Goal: Transaction & Acquisition: Purchase product/service

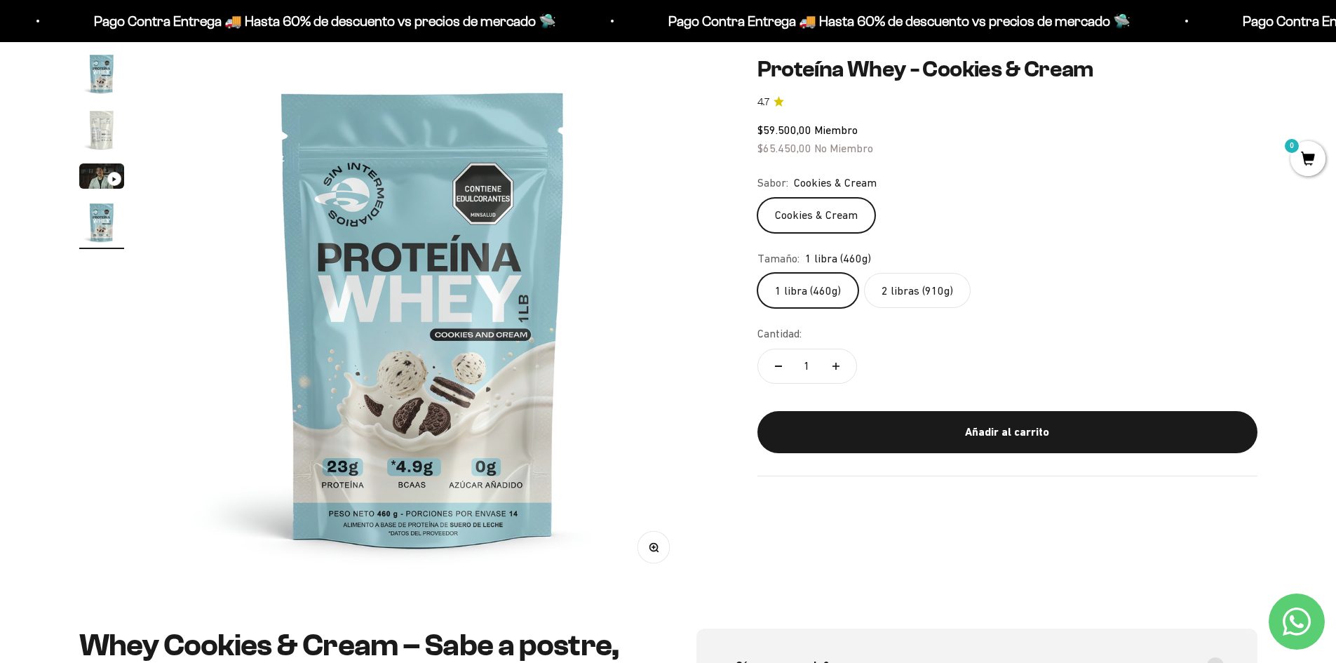
scroll to position [70, 0]
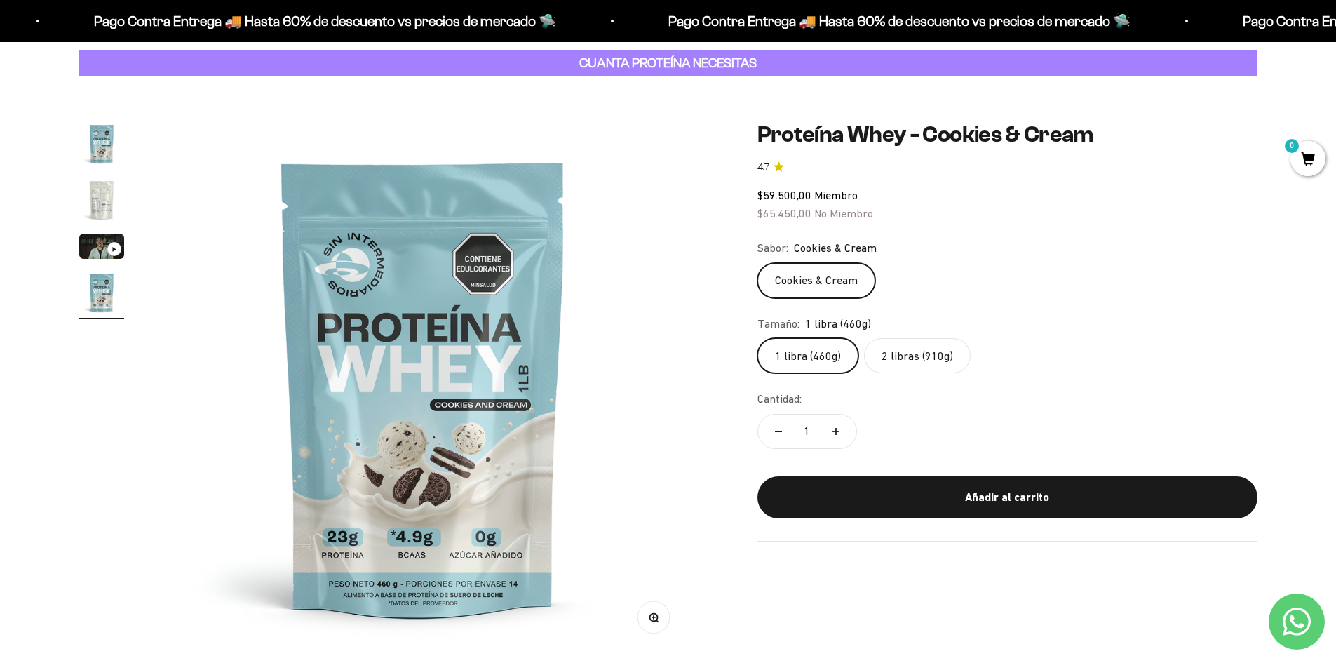
click at [661, 356] on label "2 libras (910g)" at bounding box center [917, 355] width 107 height 35
click at [661, 338] on input "2 libras (910g)" at bounding box center [757, 337] width 1 height 1
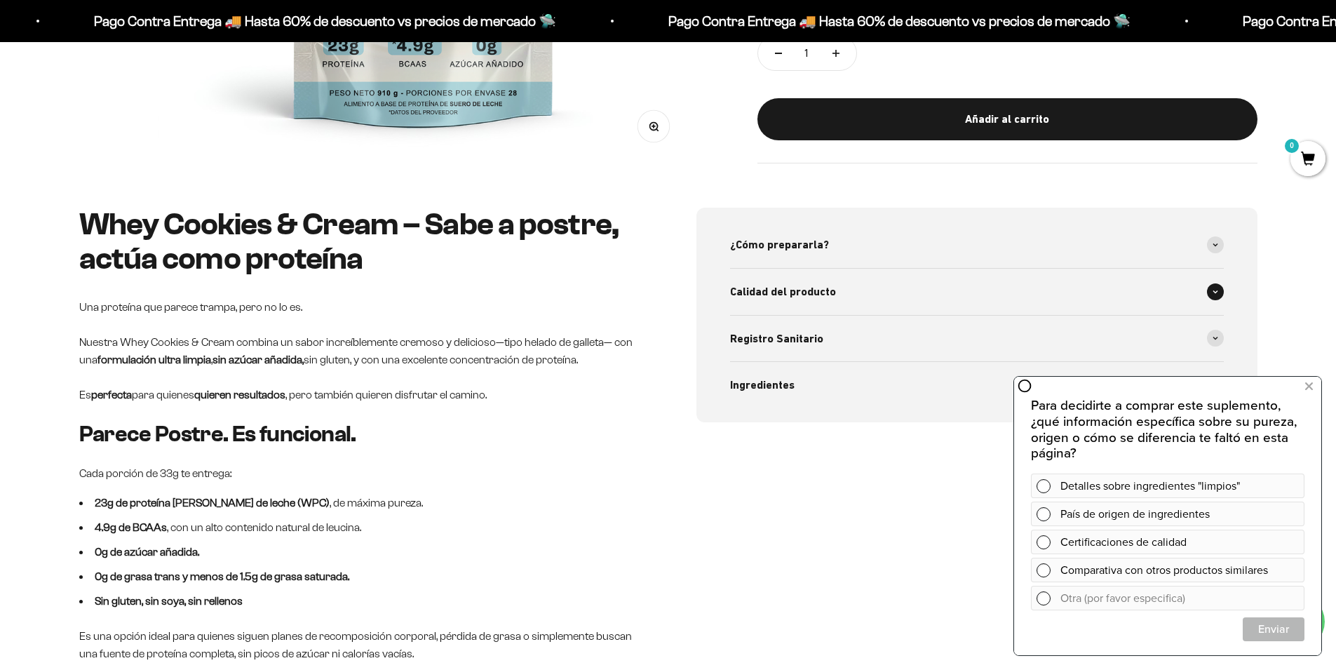
scroll to position [631, 0]
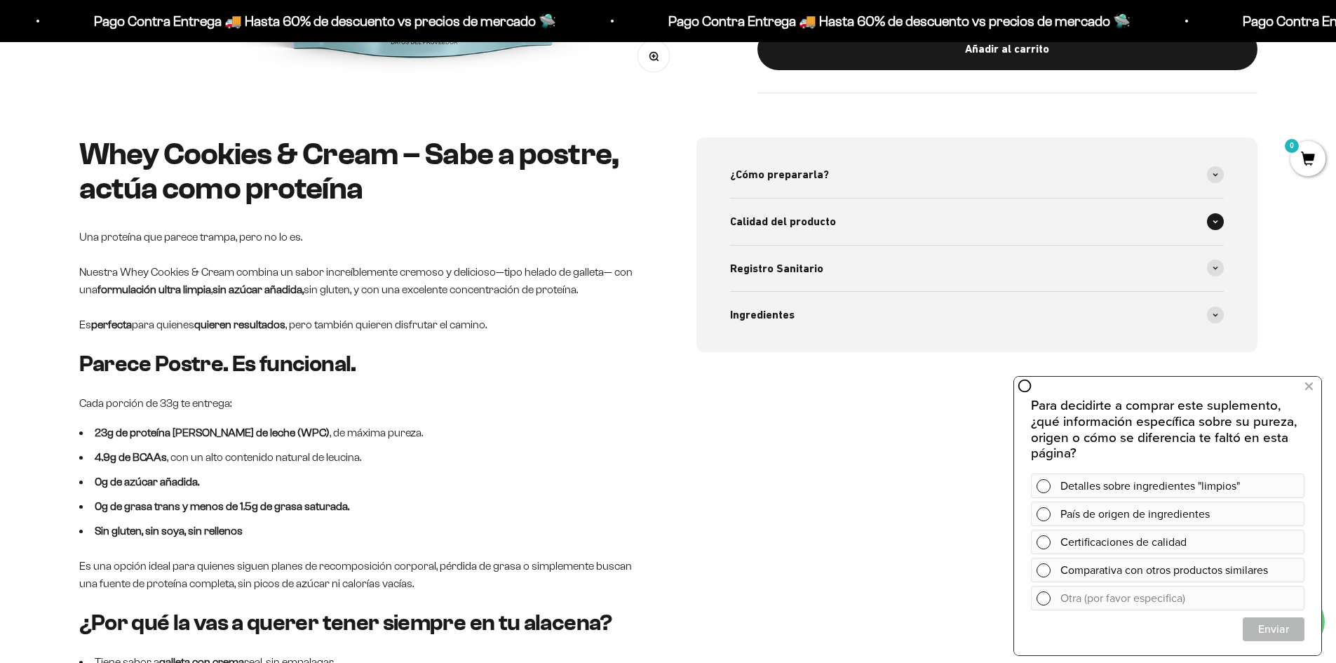
click at [661, 221] on div "Calidad del producto" at bounding box center [977, 222] width 494 height 46
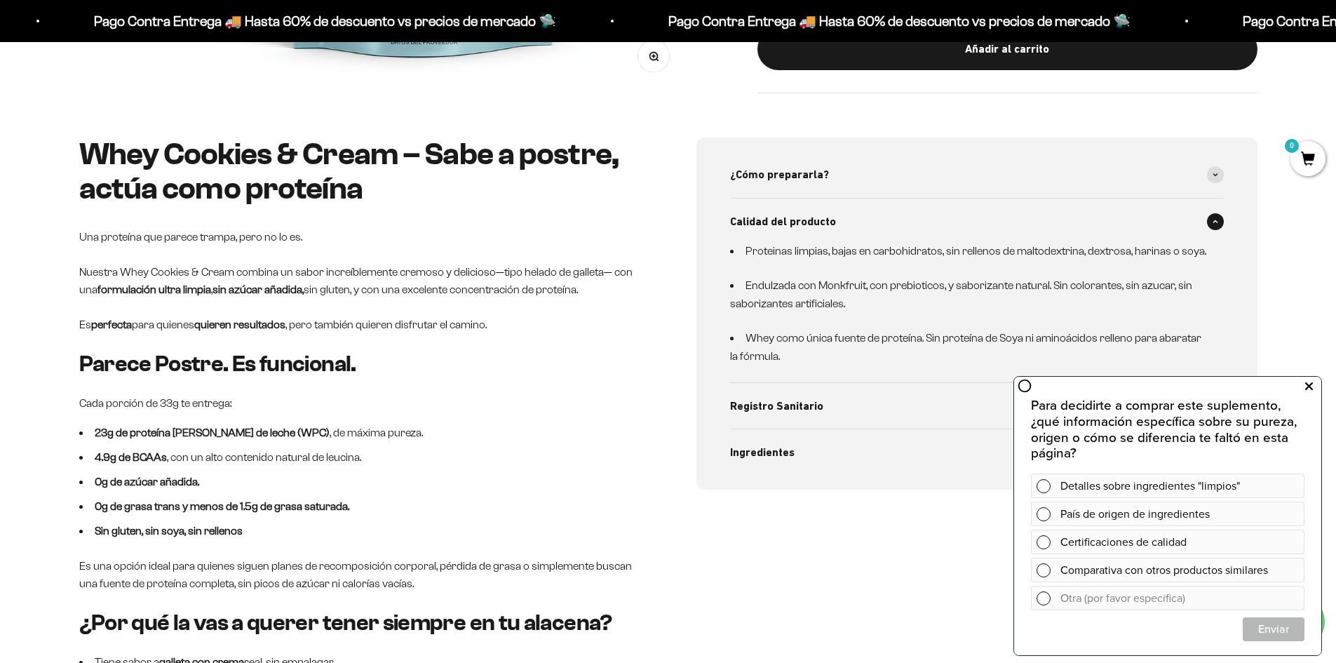
click at [661, 389] on button at bounding box center [1308, 386] width 25 height 22
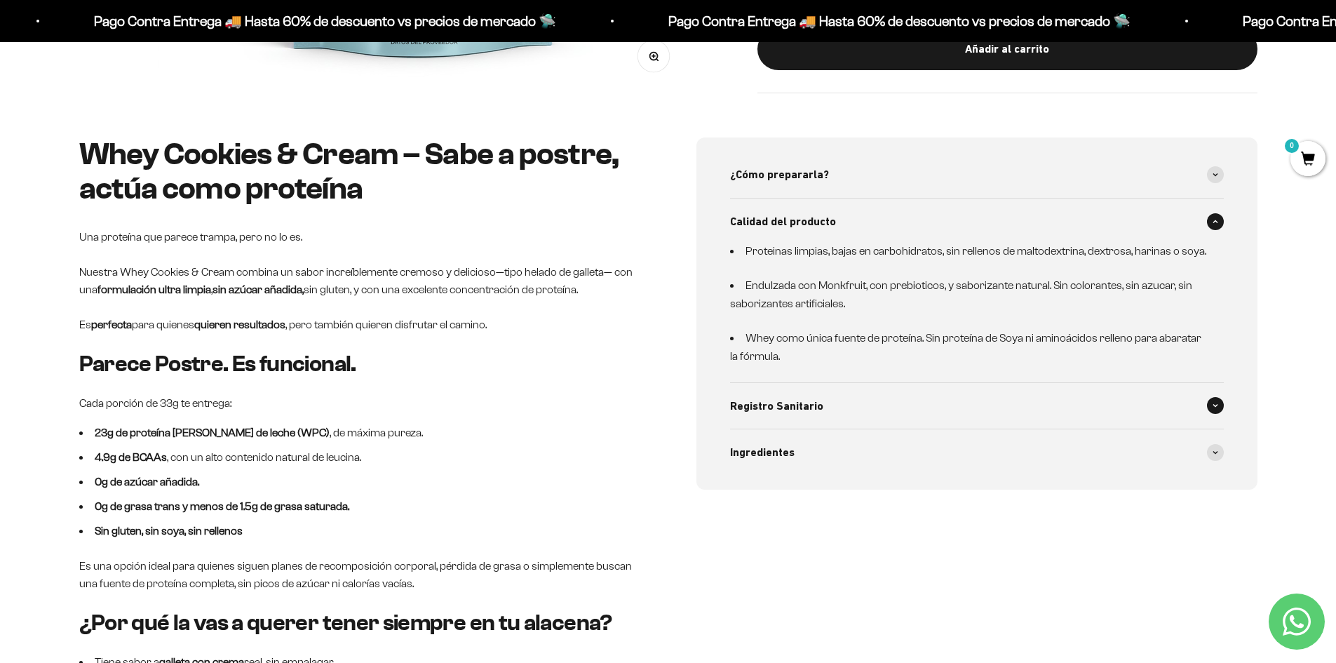
click at [661, 401] on div "Registro Sanitario" at bounding box center [977, 406] width 494 height 46
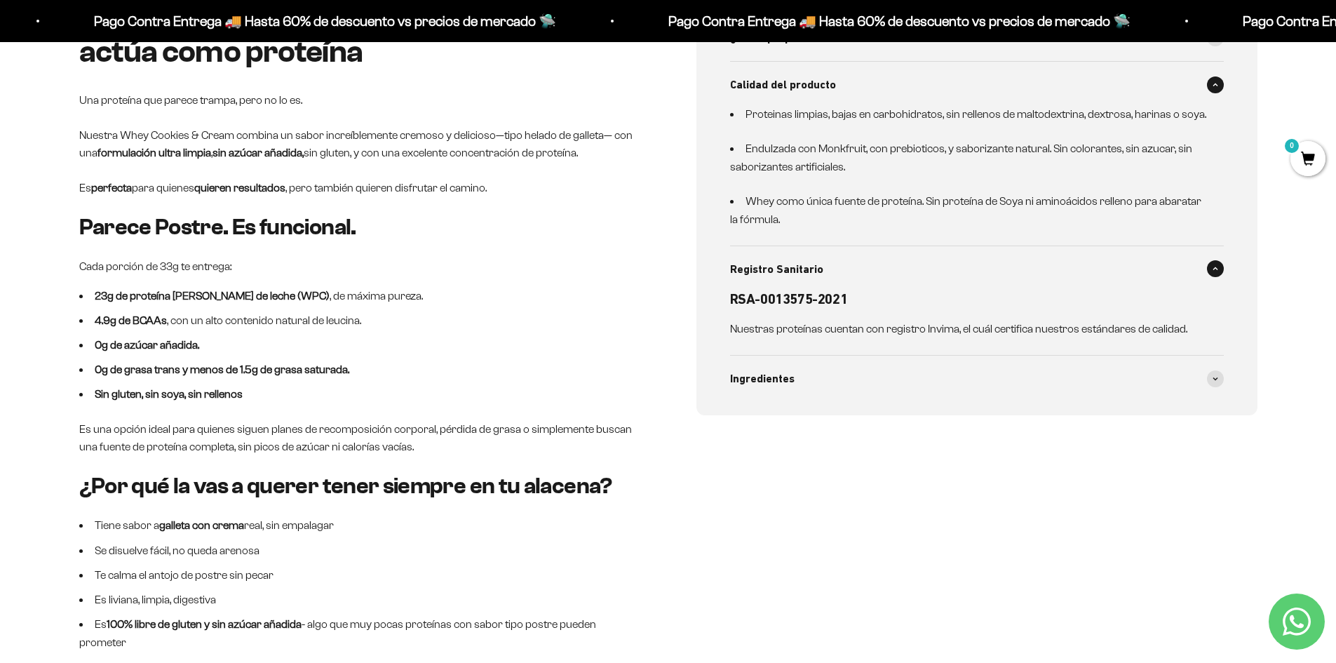
scroll to position [772, 0]
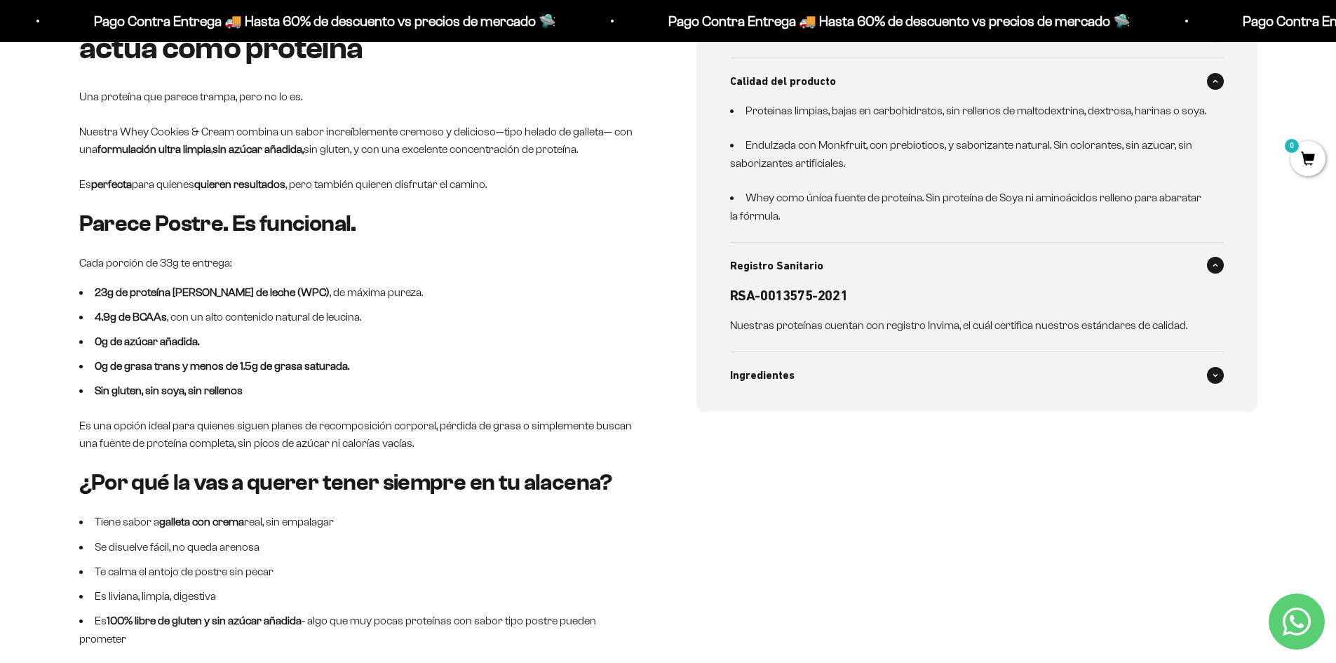
click at [661, 394] on div "Ingredientes" at bounding box center [977, 375] width 494 height 46
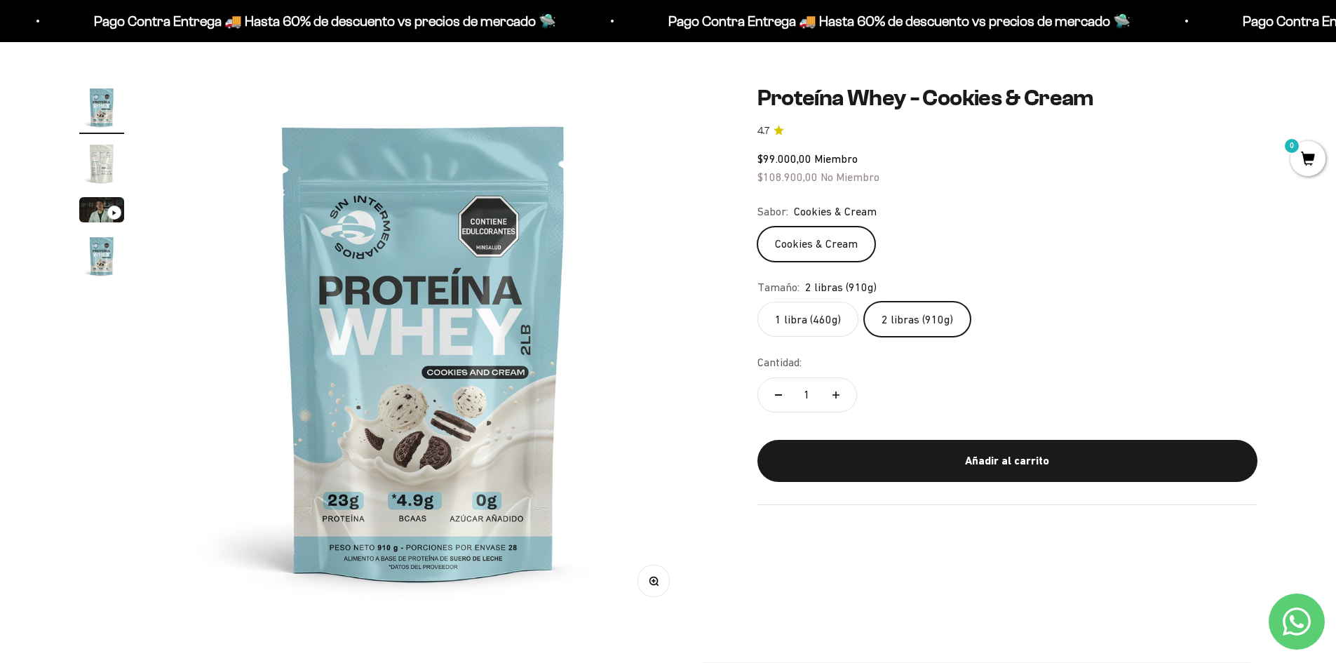
scroll to position [0, 0]
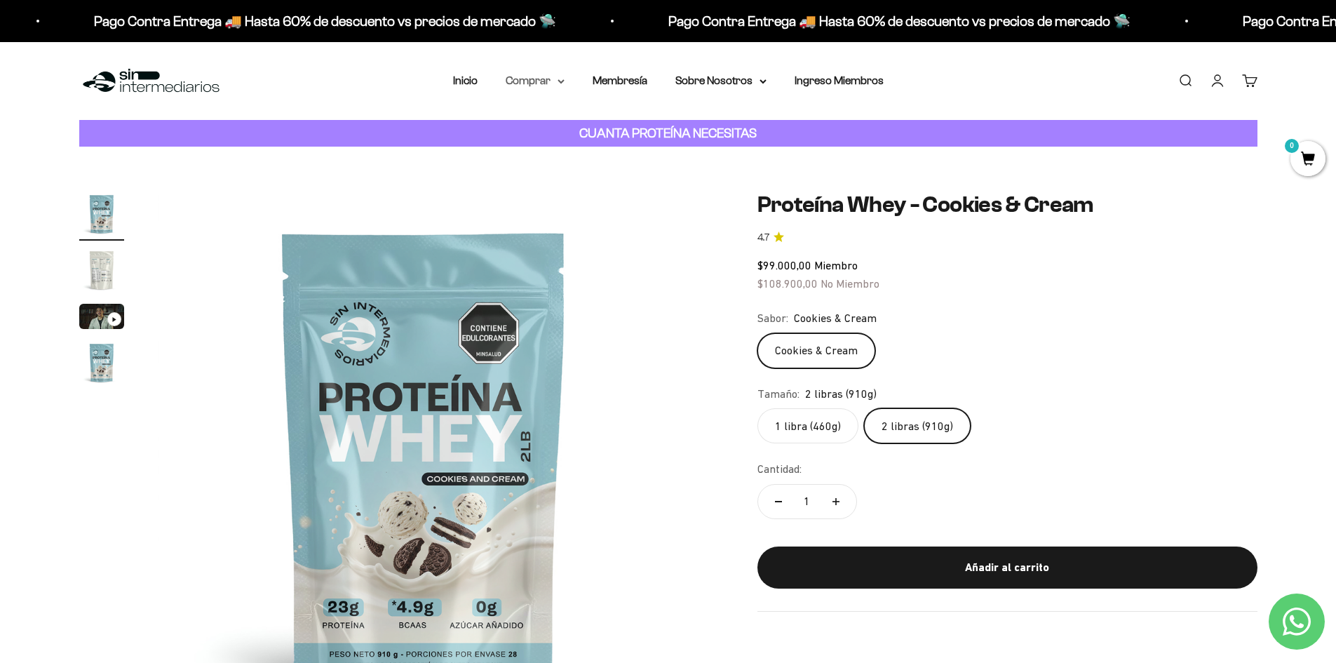
click at [515, 84] on summary "Comprar" at bounding box center [535, 81] width 59 height 18
click at [519, 116] on span "Proteínas" at bounding box center [537, 125] width 47 height 18
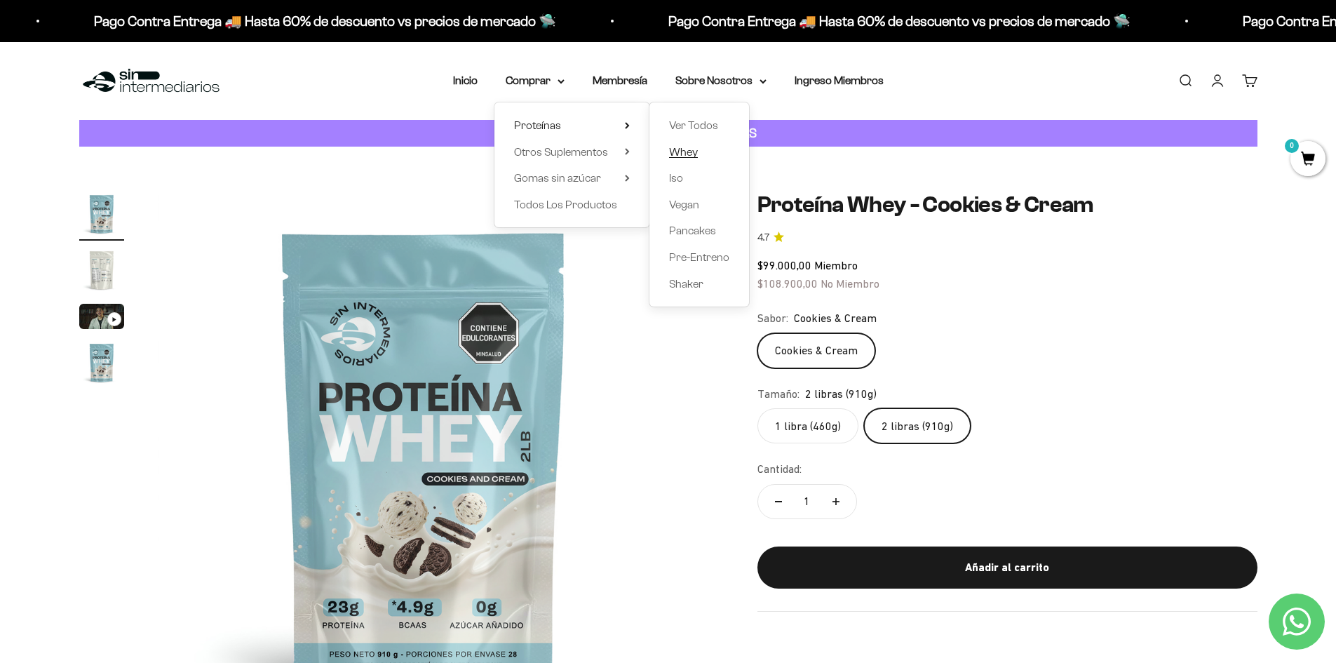
click at [661, 157] on span "Whey" at bounding box center [683, 152] width 29 height 12
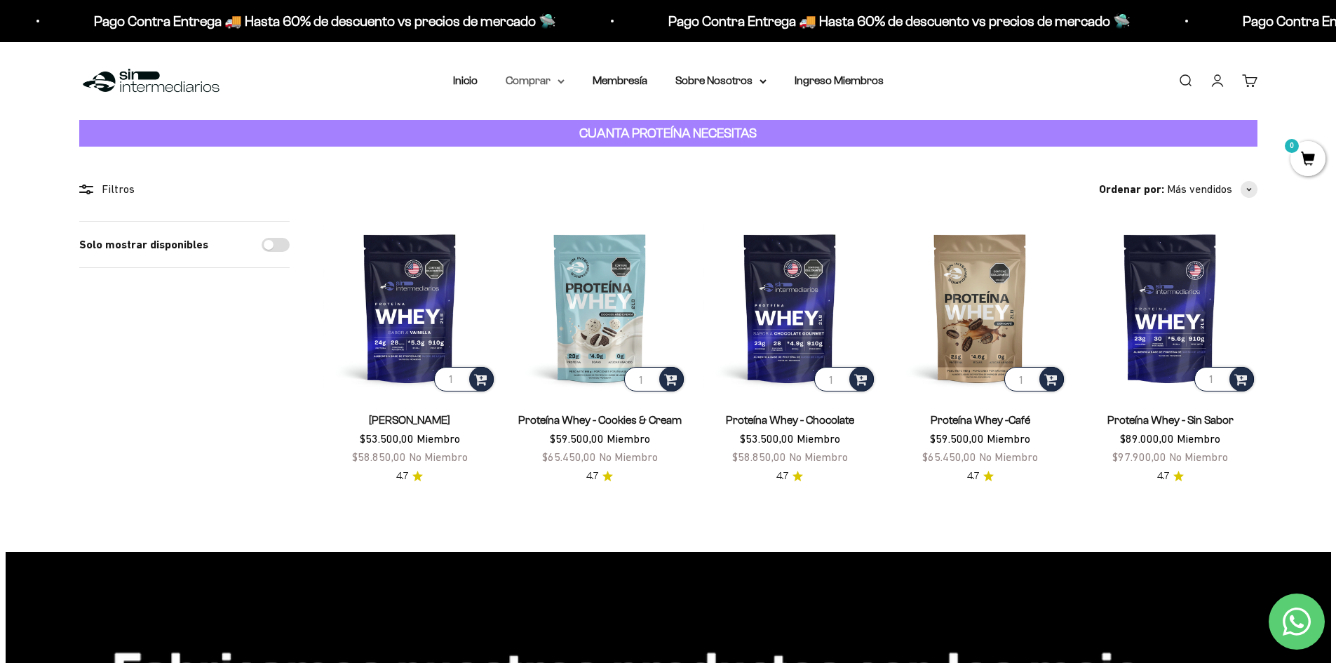
click at [551, 83] on summary "Comprar" at bounding box center [535, 81] width 59 height 18
click at [622, 152] on summary "Otros Suplementos" at bounding box center [572, 152] width 116 height 18
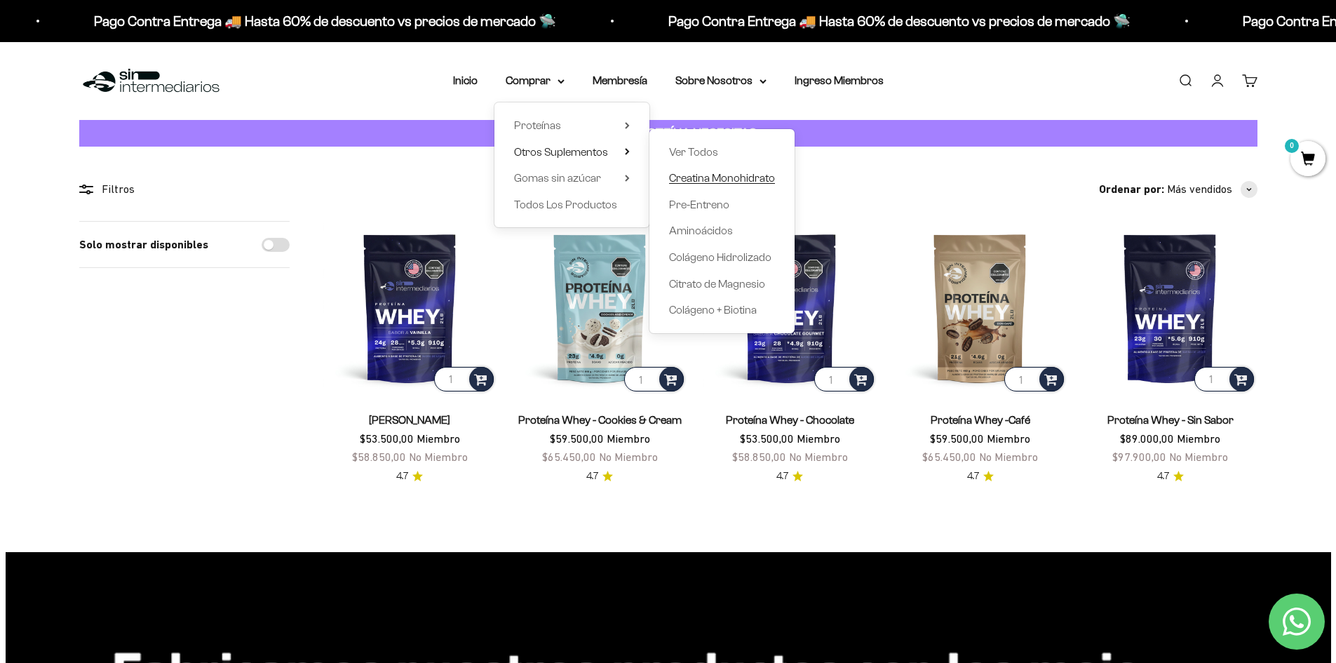
click at [706, 180] on span "Creatina Monohidrato" at bounding box center [722, 178] width 106 height 12
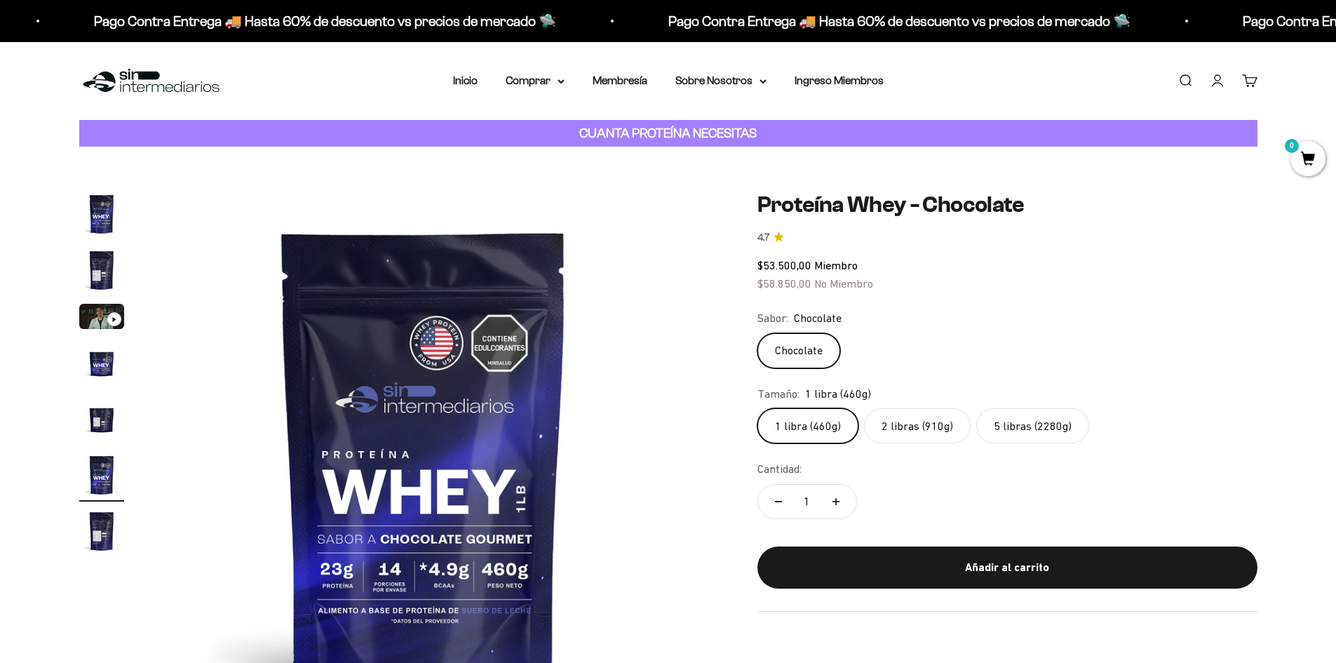
scroll to position [70, 0]
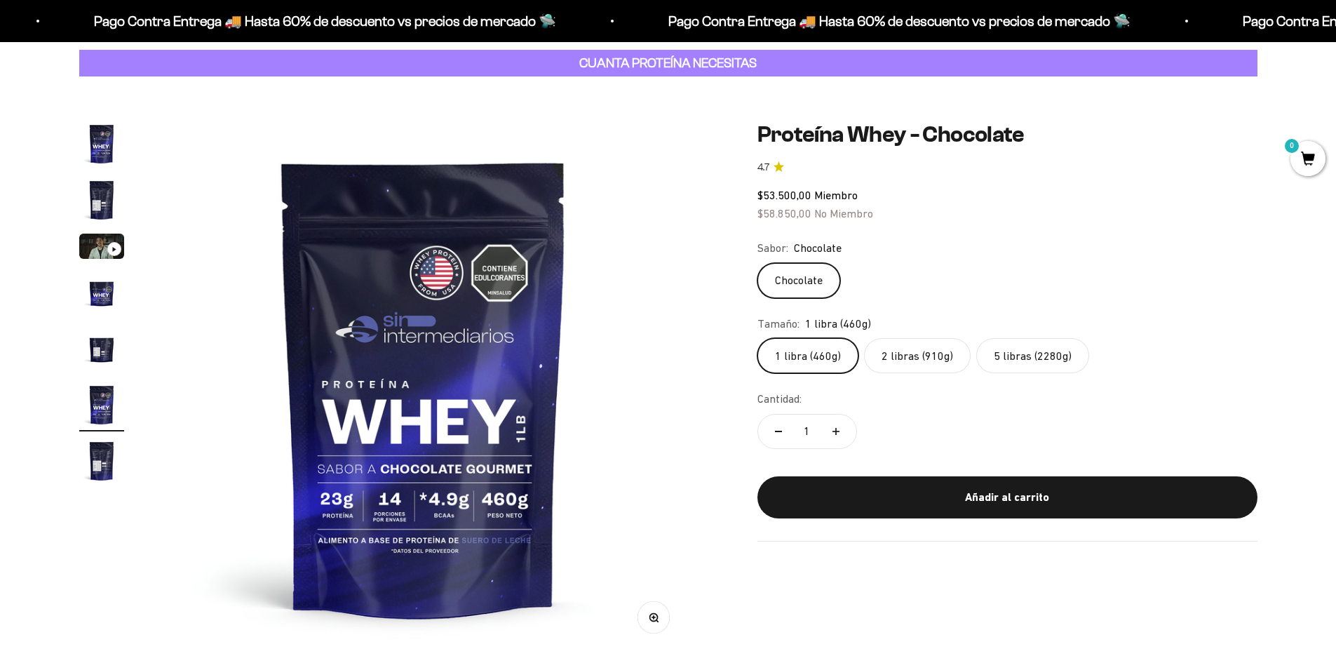
click at [1033, 358] on label "5 libras (2280g)" at bounding box center [1032, 355] width 113 height 35
click at [758, 338] on input "5 libras (2280g)" at bounding box center [757, 337] width 1 height 1
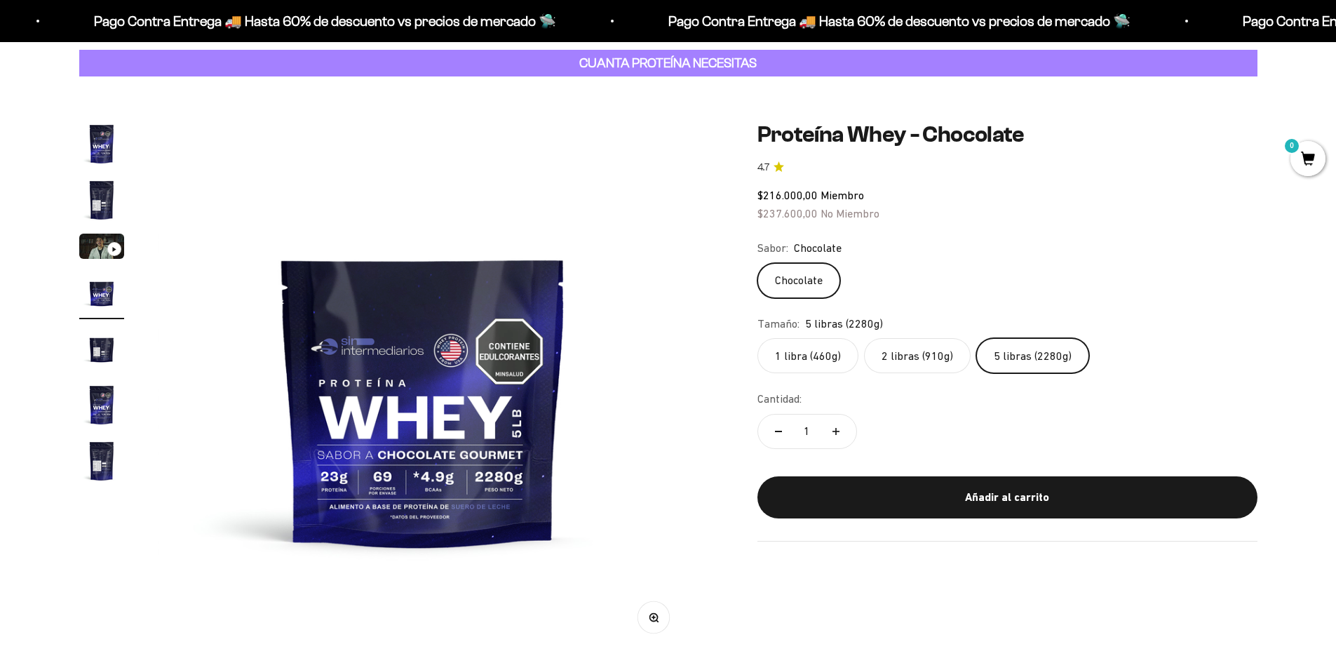
click at [934, 365] on label "2 libras (910g)" at bounding box center [917, 355] width 107 height 35
click at [758, 338] on input "2 libras (910g)" at bounding box center [757, 337] width 1 height 1
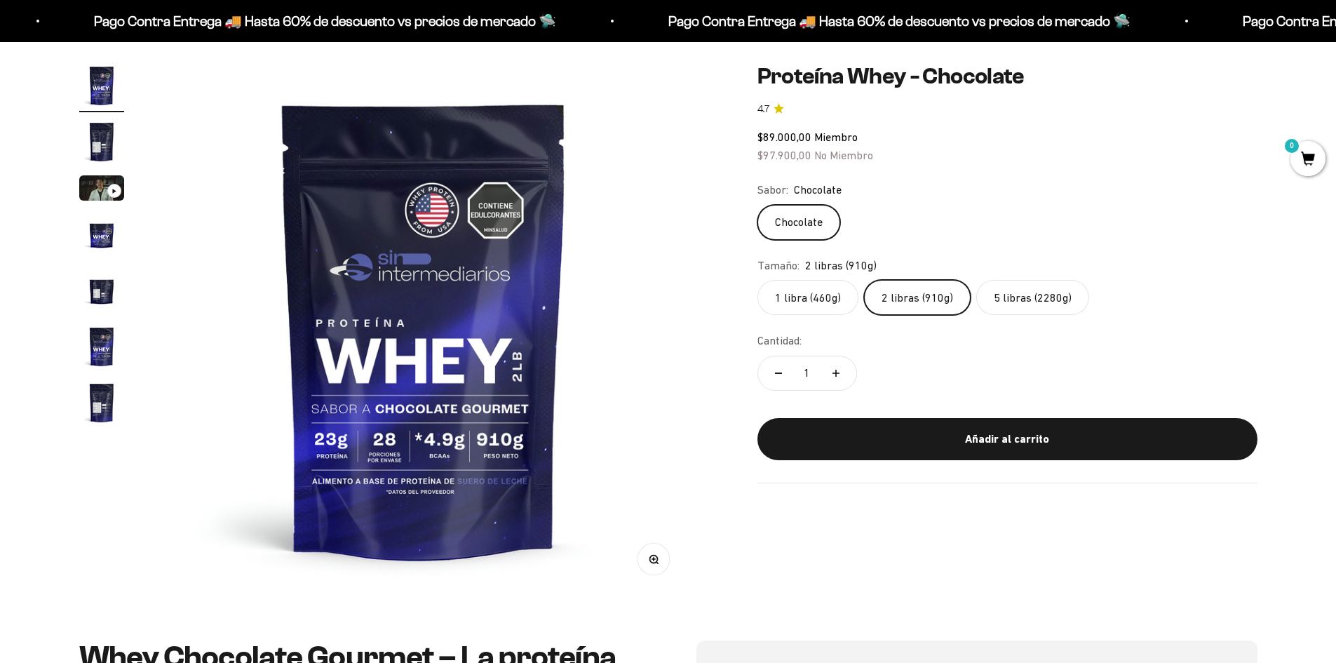
scroll to position [140, 0]
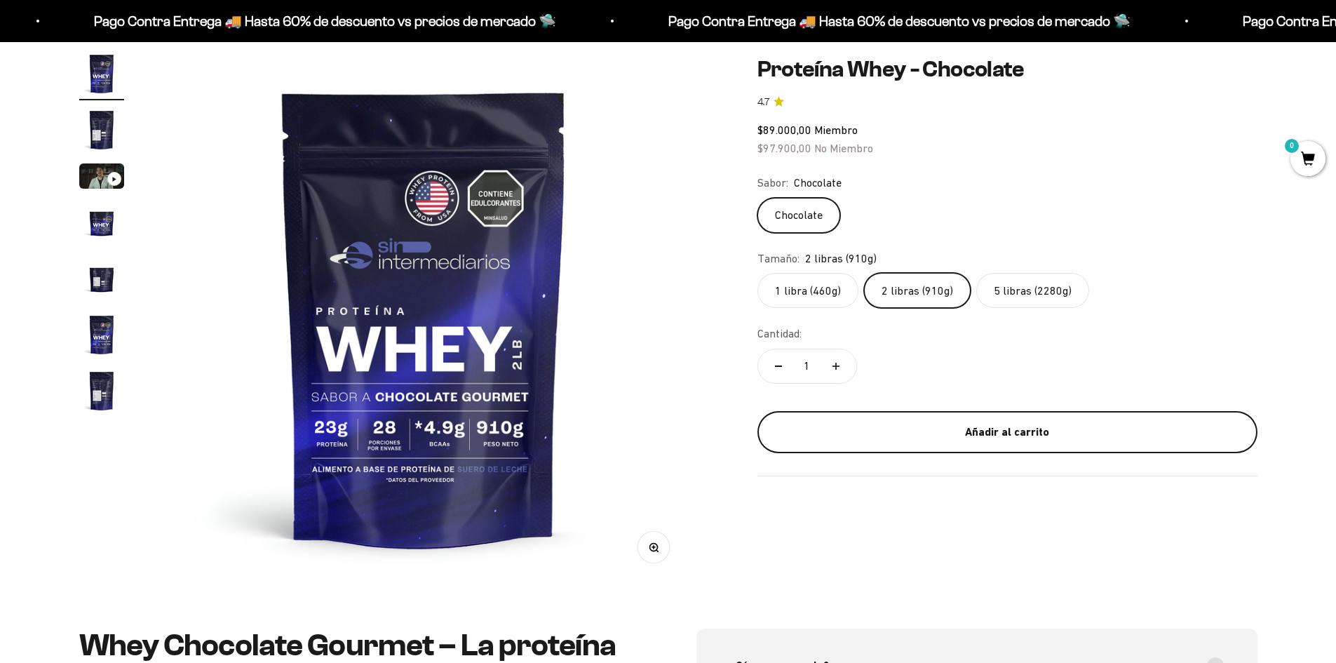
click at [889, 419] on button "Añadir al carrito" at bounding box center [1008, 431] width 500 height 42
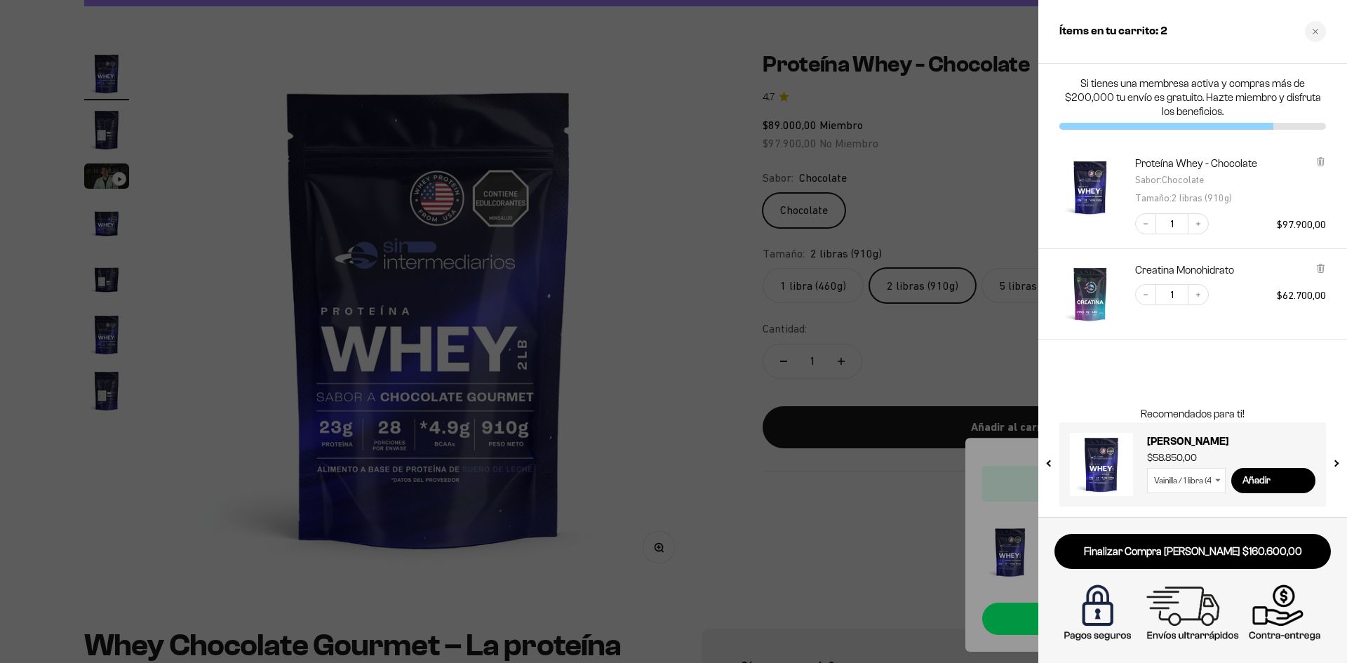
click at [590, 208] on div at bounding box center [673, 331] width 1347 height 663
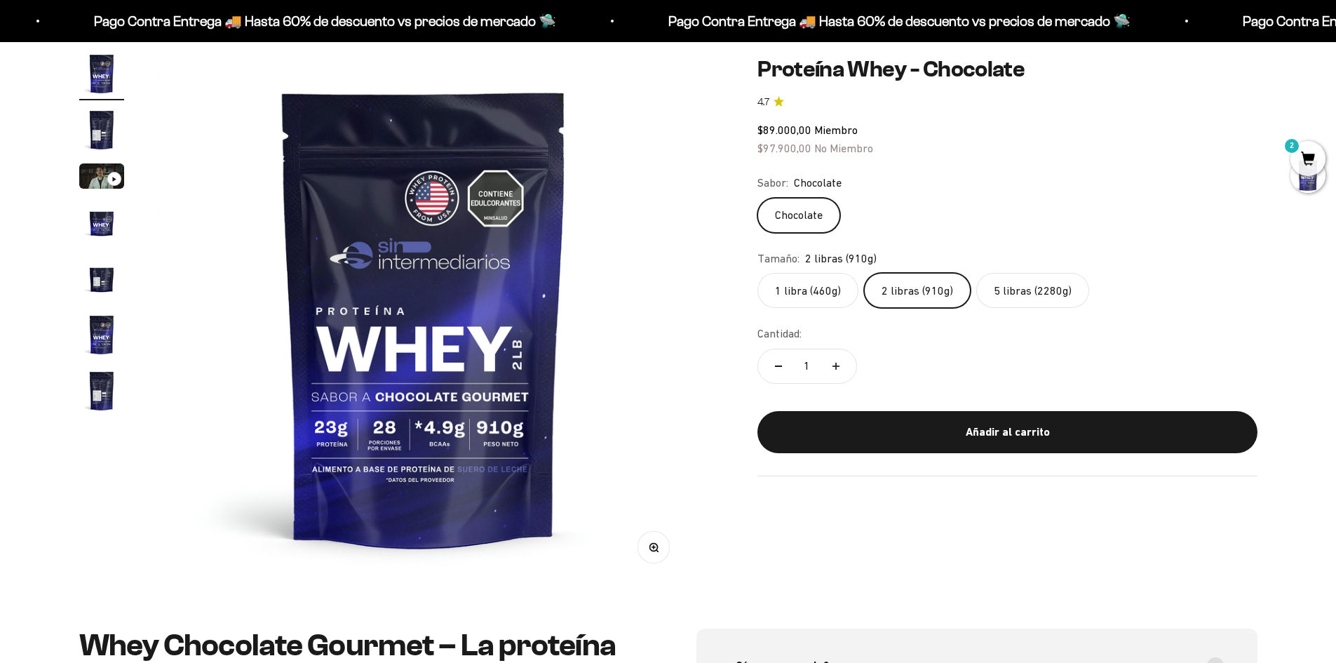
scroll to position [0, 0]
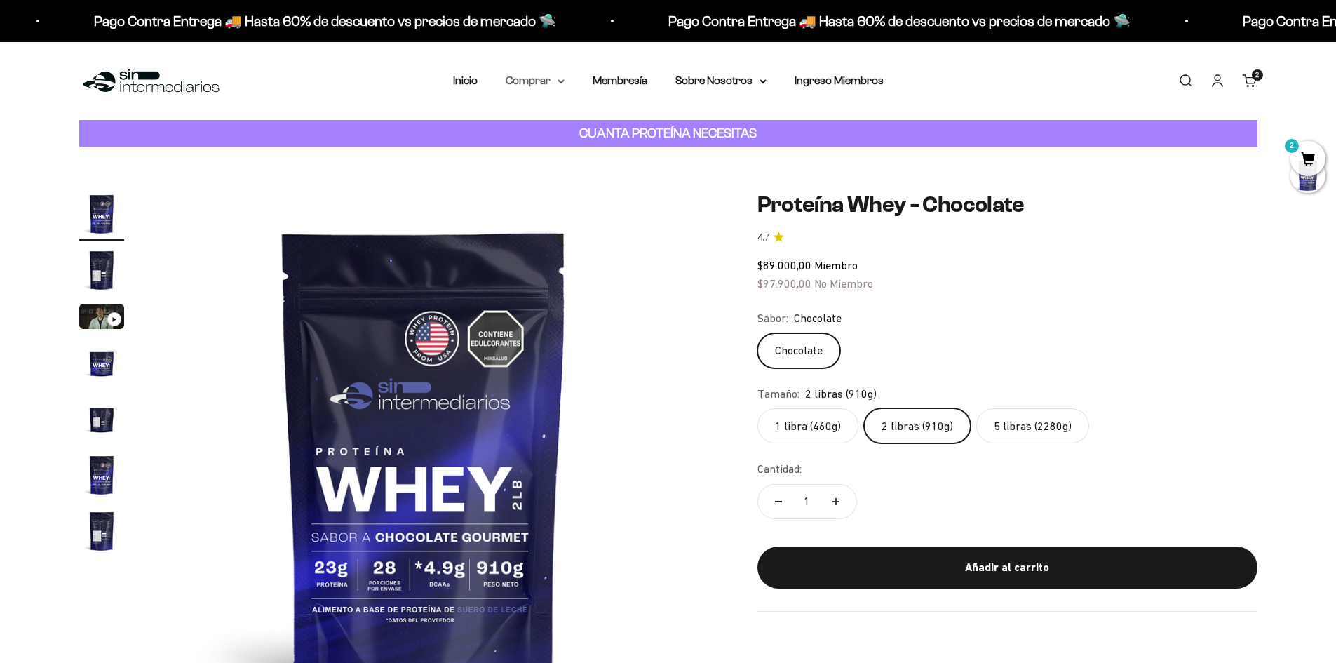
click at [542, 84] on summary "Comprar" at bounding box center [535, 81] width 59 height 18
click at [622, 175] on summary "Gomas sin azúcar" at bounding box center [572, 178] width 116 height 18
click at [622, 154] on summary "Otros Suplementos" at bounding box center [572, 152] width 116 height 18
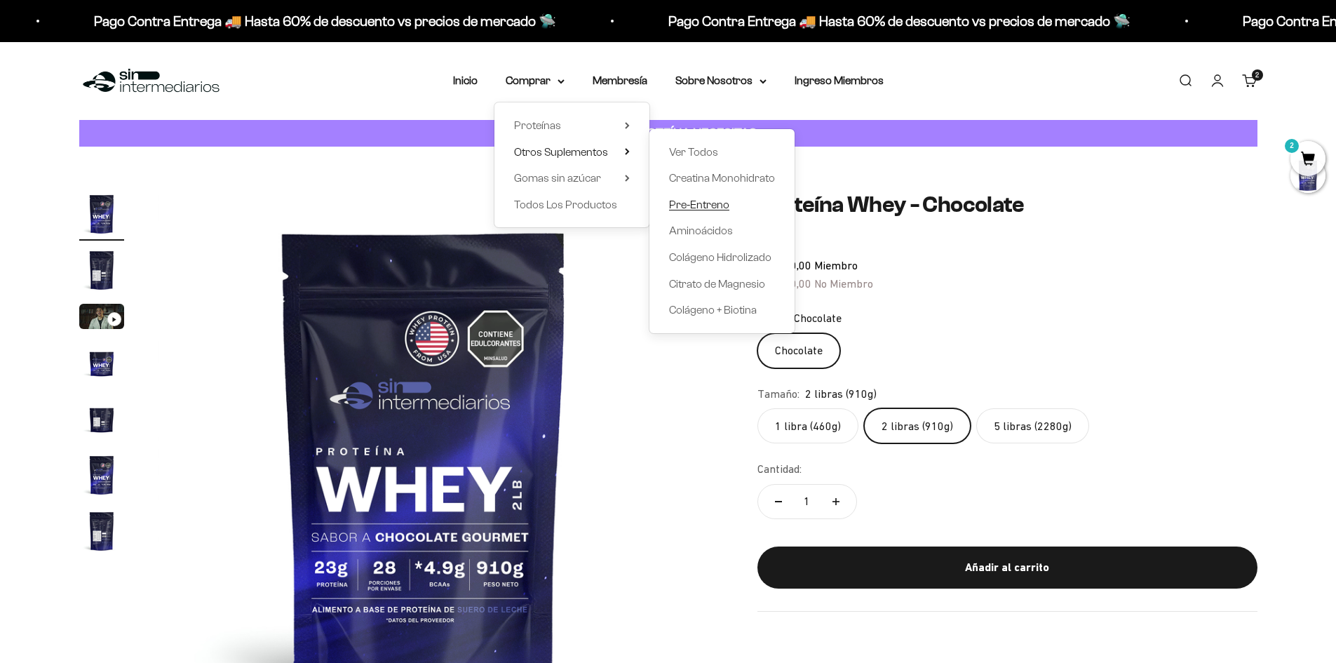
click at [678, 199] on span "Pre-Entreno" at bounding box center [699, 205] width 60 height 12
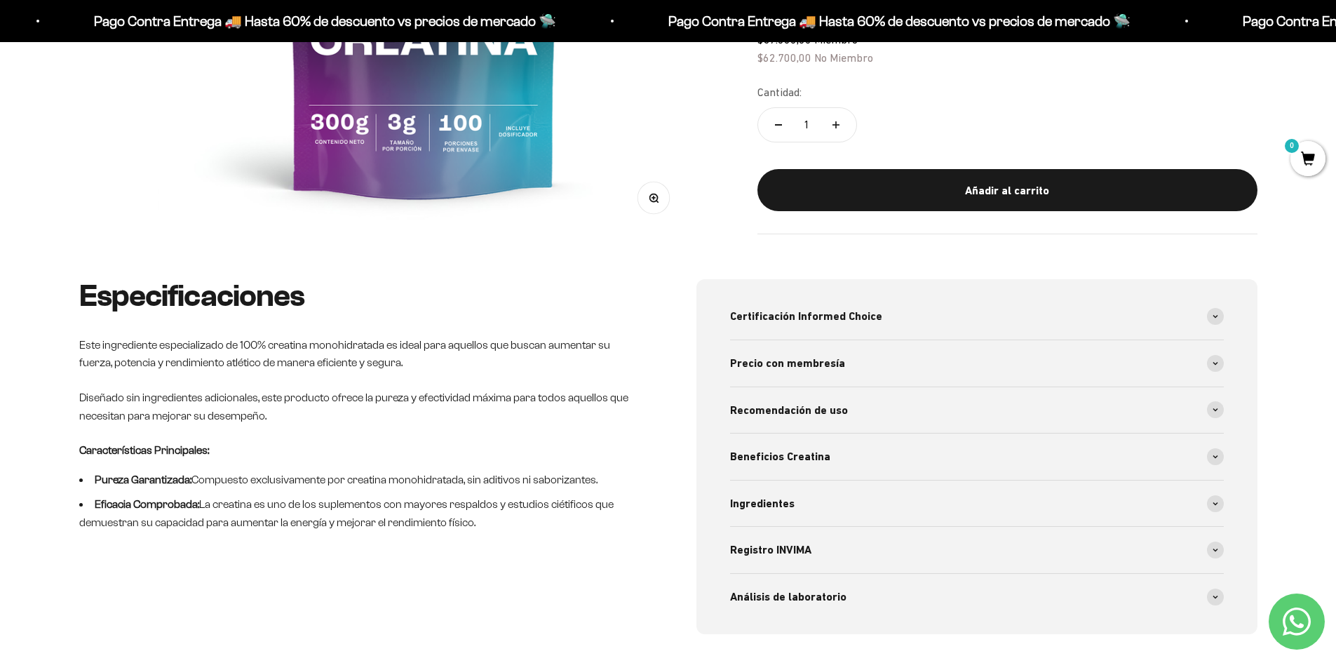
scroll to position [491, 0]
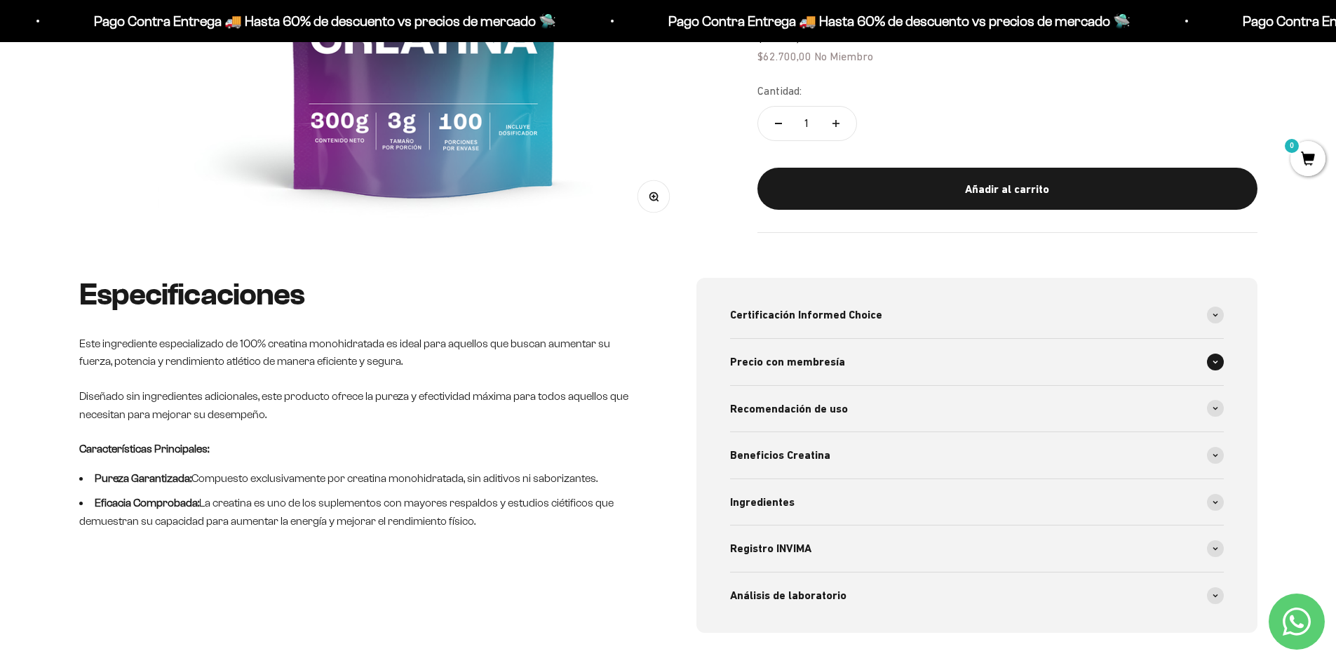
click at [872, 354] on div "Precio con membresía" at bounding box center [977, 362] width 494 height 46
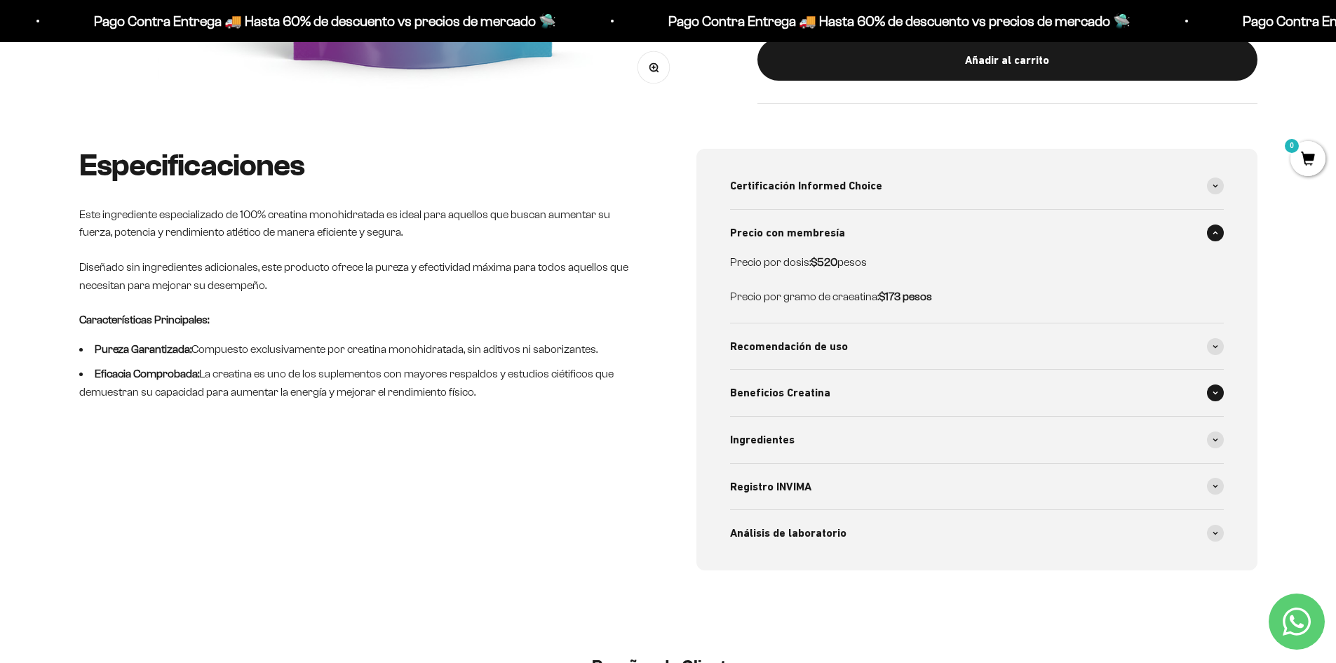
scroll to position [631, 0]
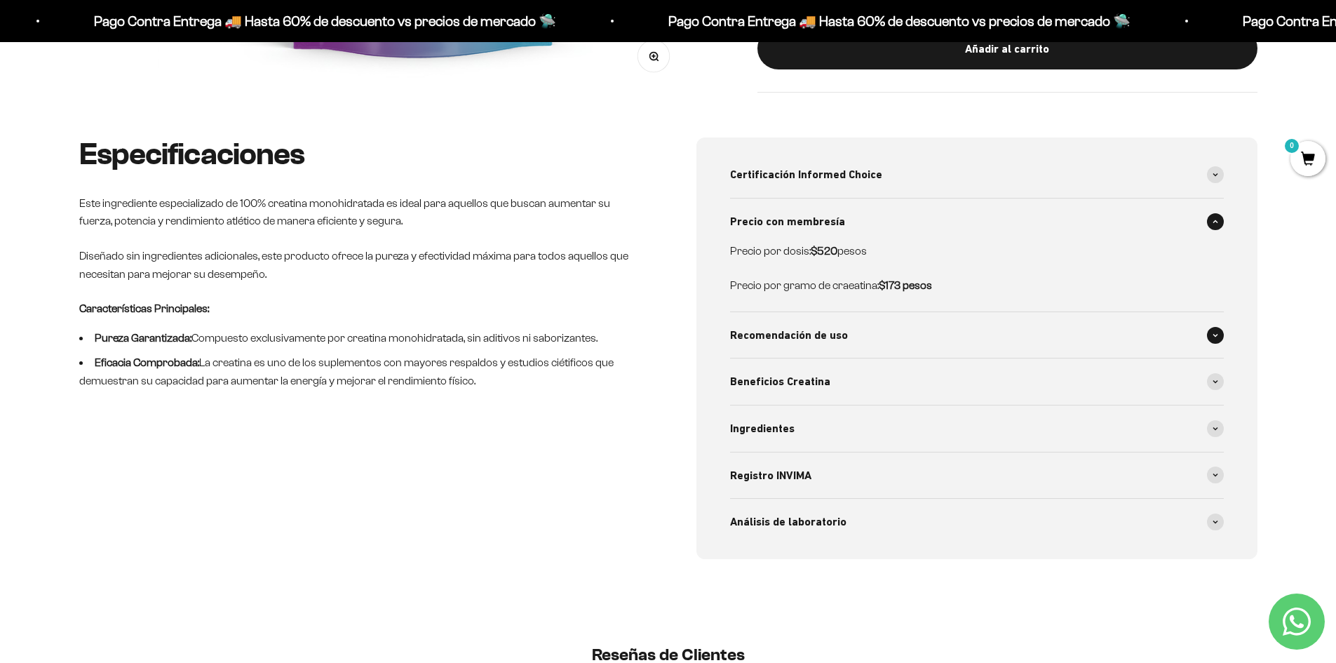
click at [865, 328] on div "Recomendación de uso" at bounding box center [977, 335] width 494 height 46
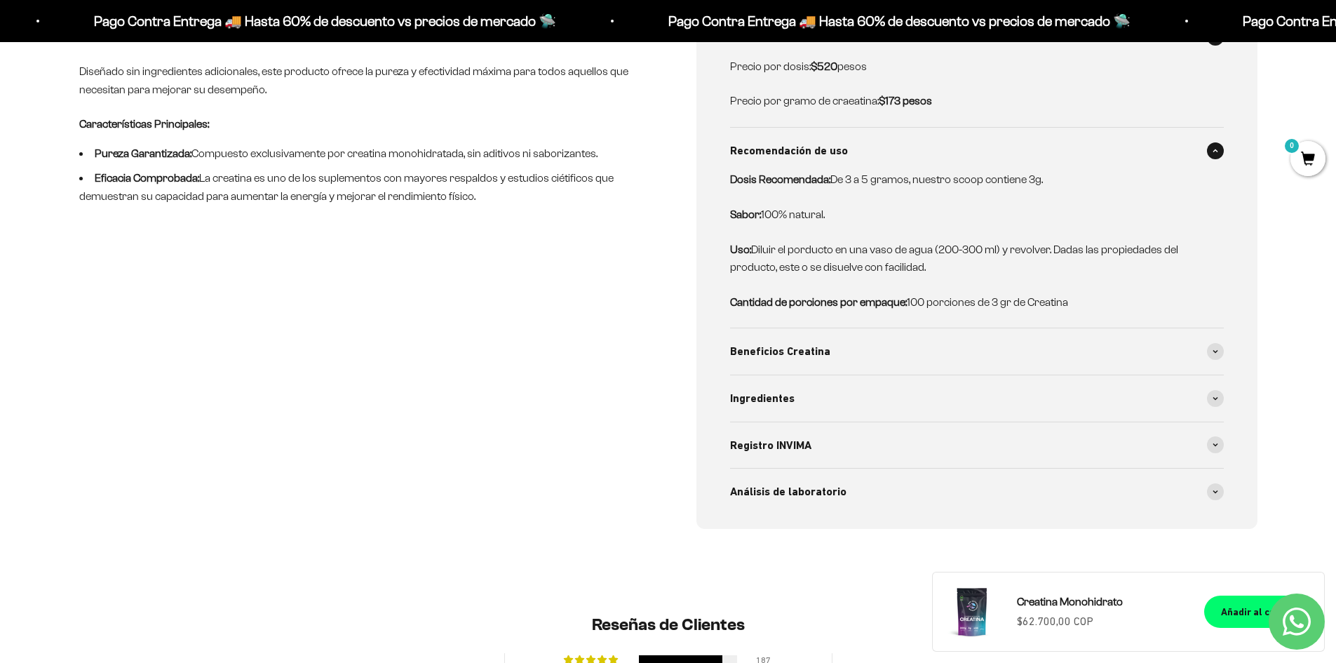
scroll to position [842, 0]
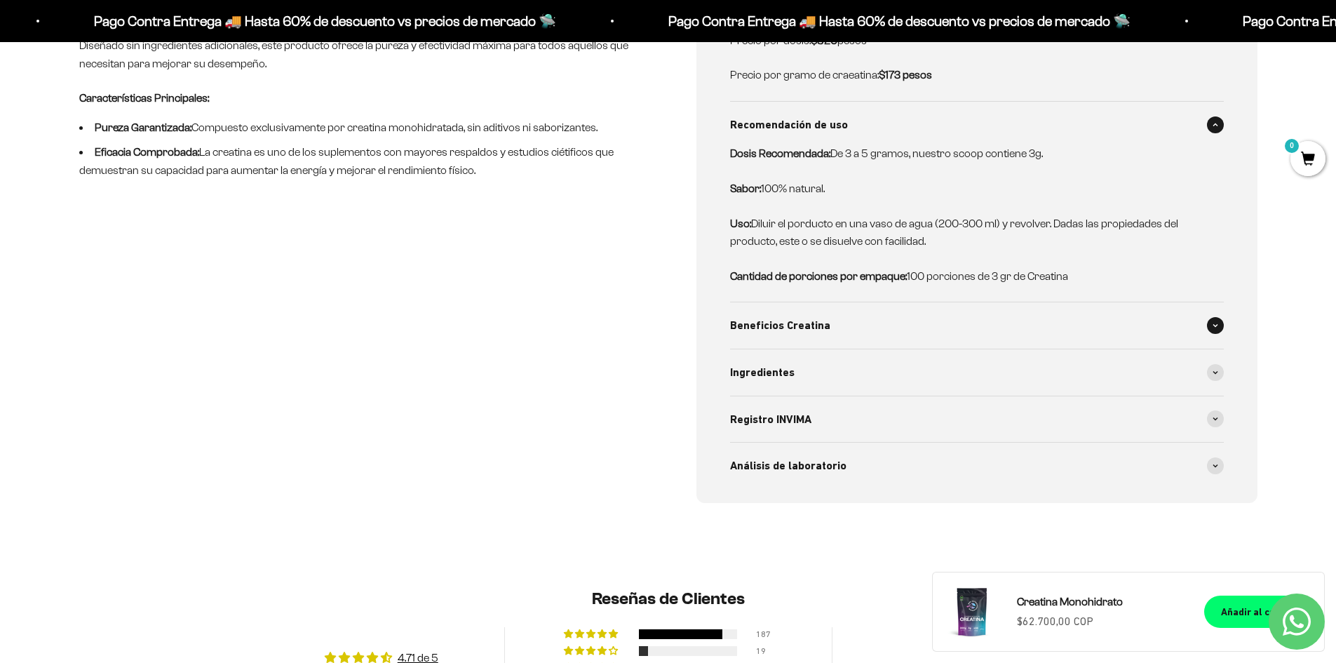
click at [805, 325] on span "Beneficios Creatina" at bounding box center [780, 325] width 100 height 18
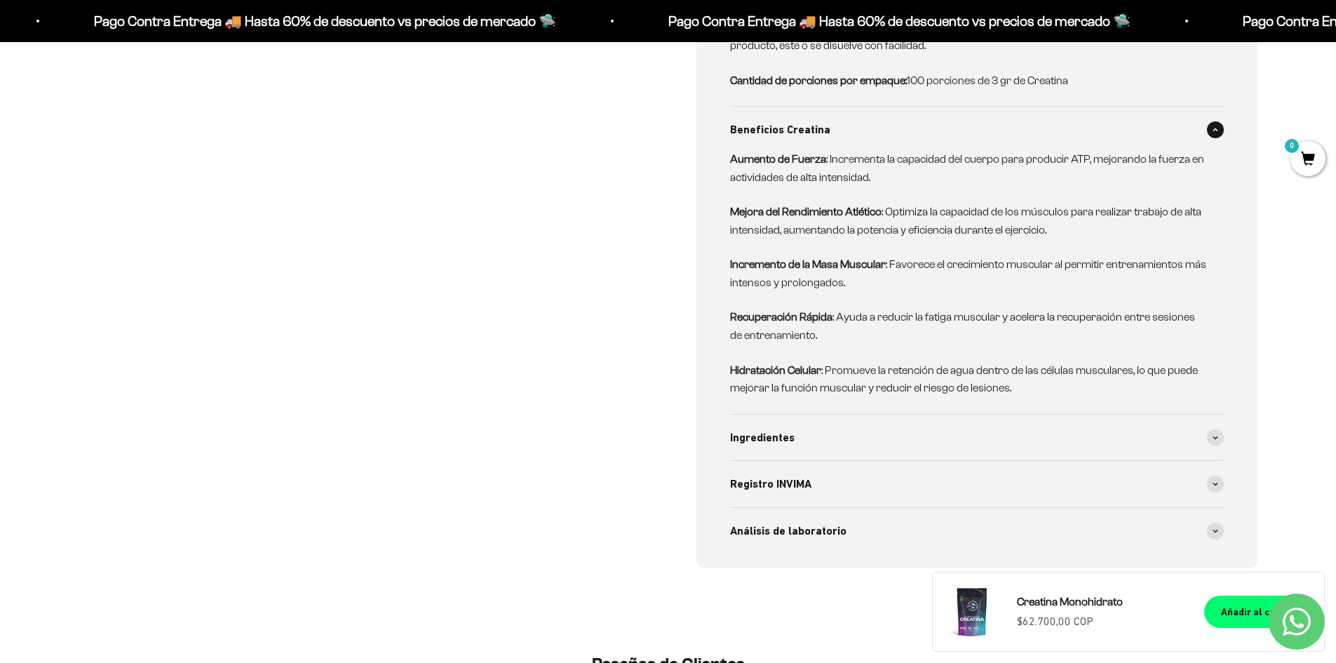
scroll to position [1052, 0]
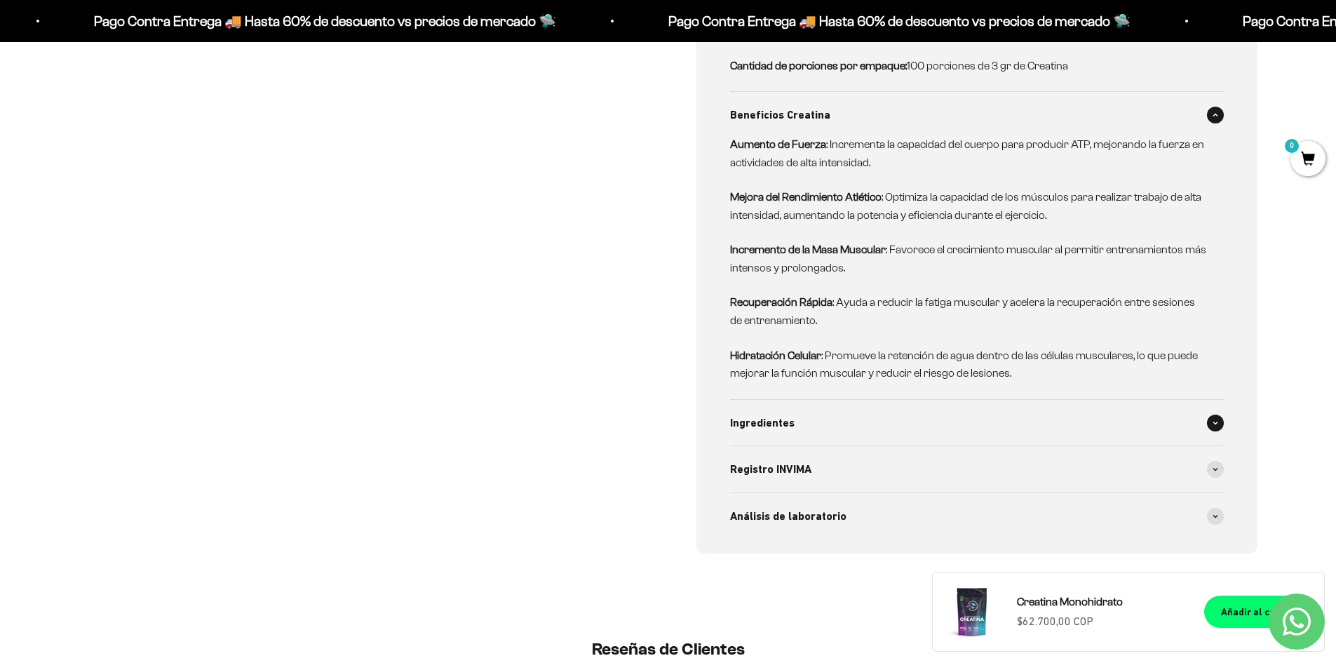
click at [768, 416] on span "Ingredientes" at bounding box center [762, 423] width 65 height 18
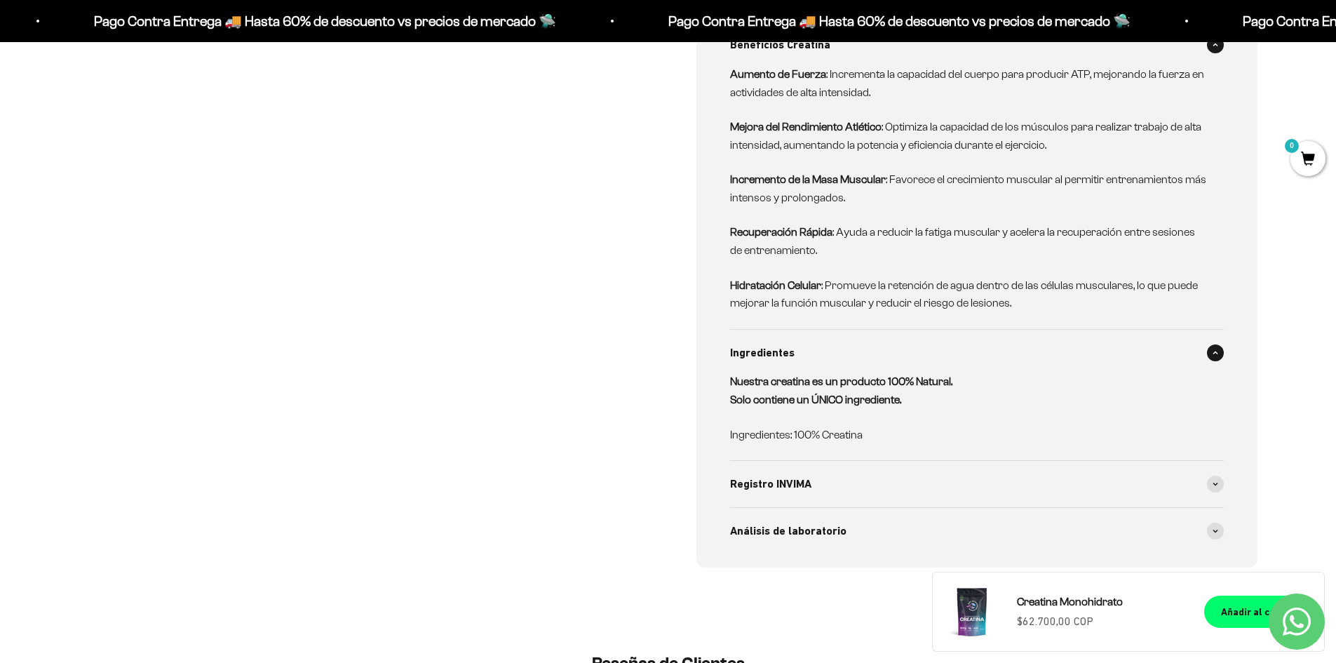
scroll to position [1193, 0]
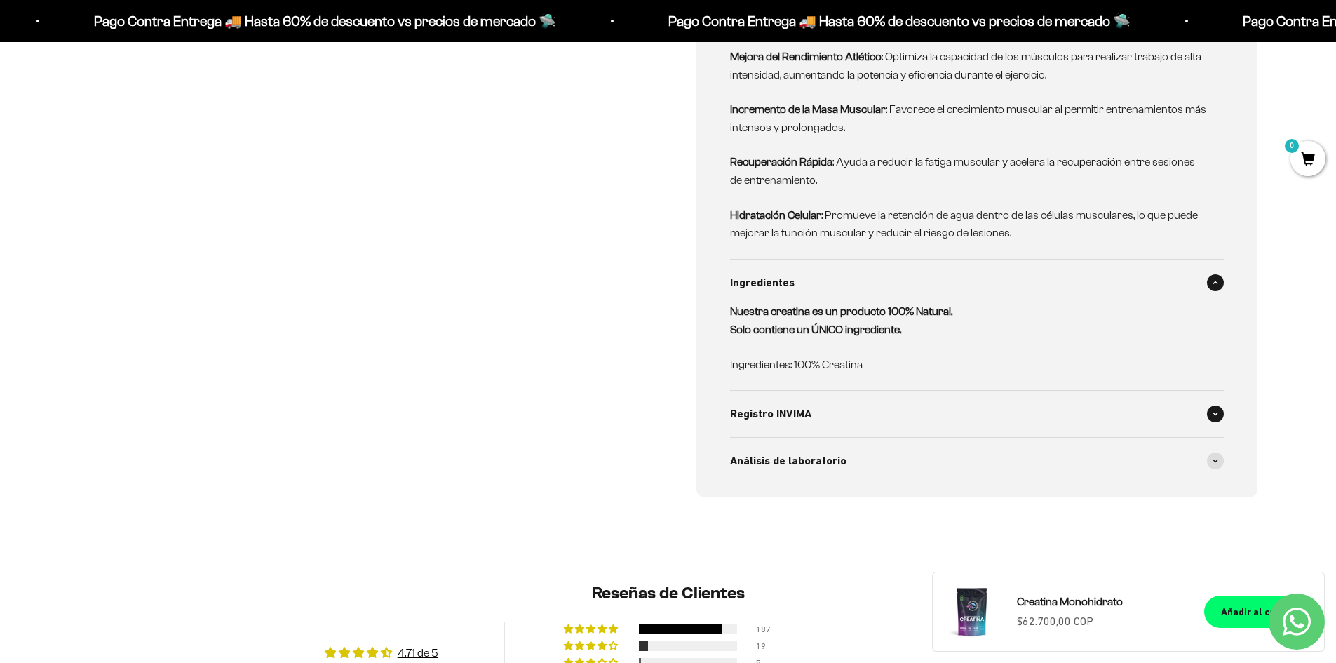
click at [801, 400] on div "Registro INVIMA" at bounding box center [977, 414] width 494 height 46
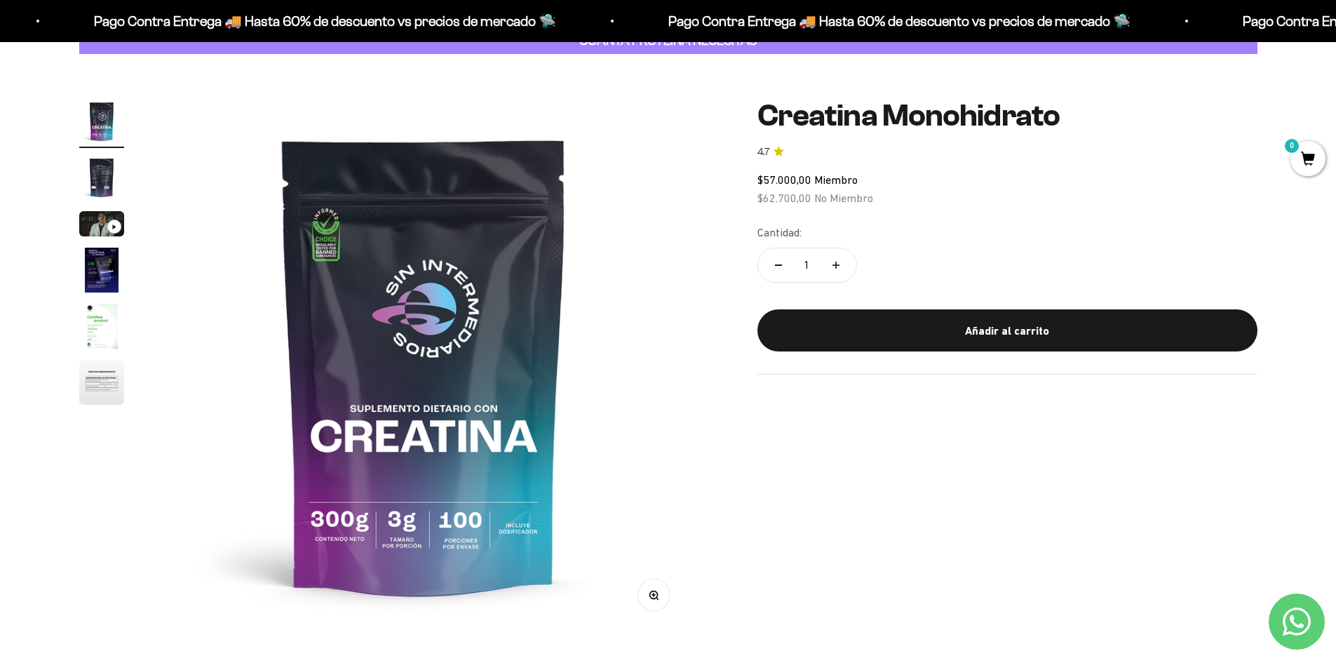
scroll to position [0, 0]
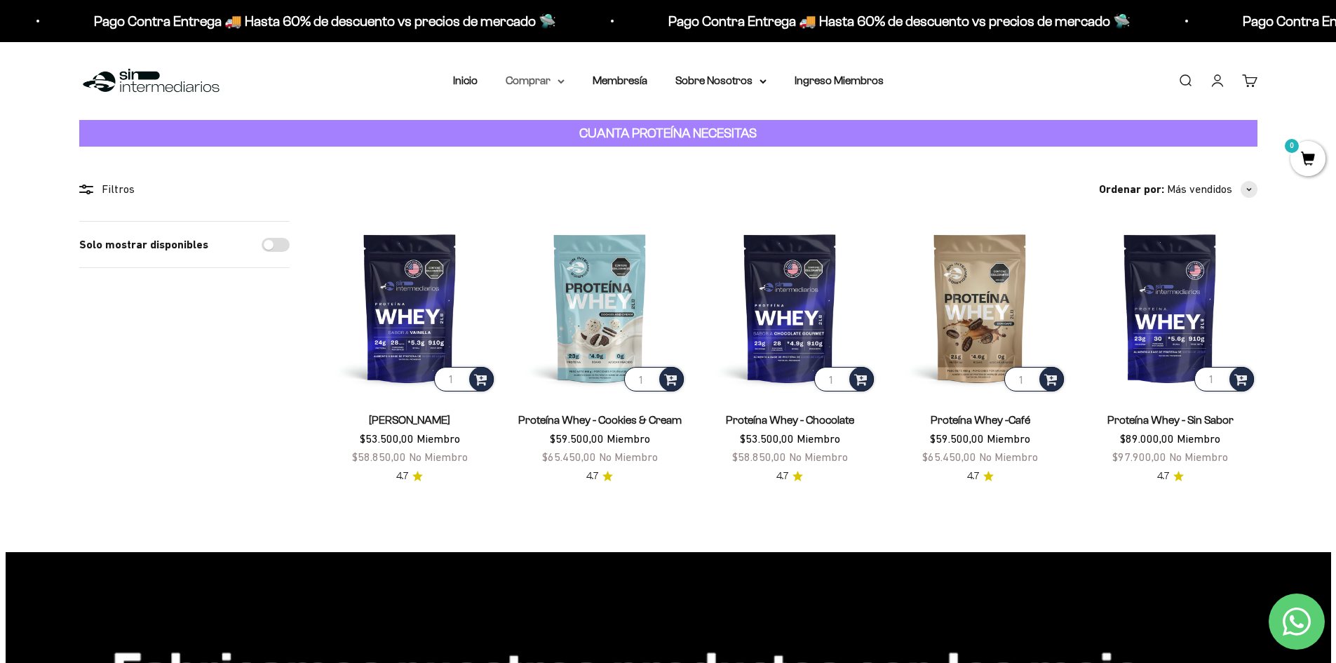
click at [533, 84] on summary "Comprar" at bounding box center [535, 81] width 59 height 18
click at [590, 161] on span "Otros Suplementos" at bounding box center [561, 152] width 94 height 18
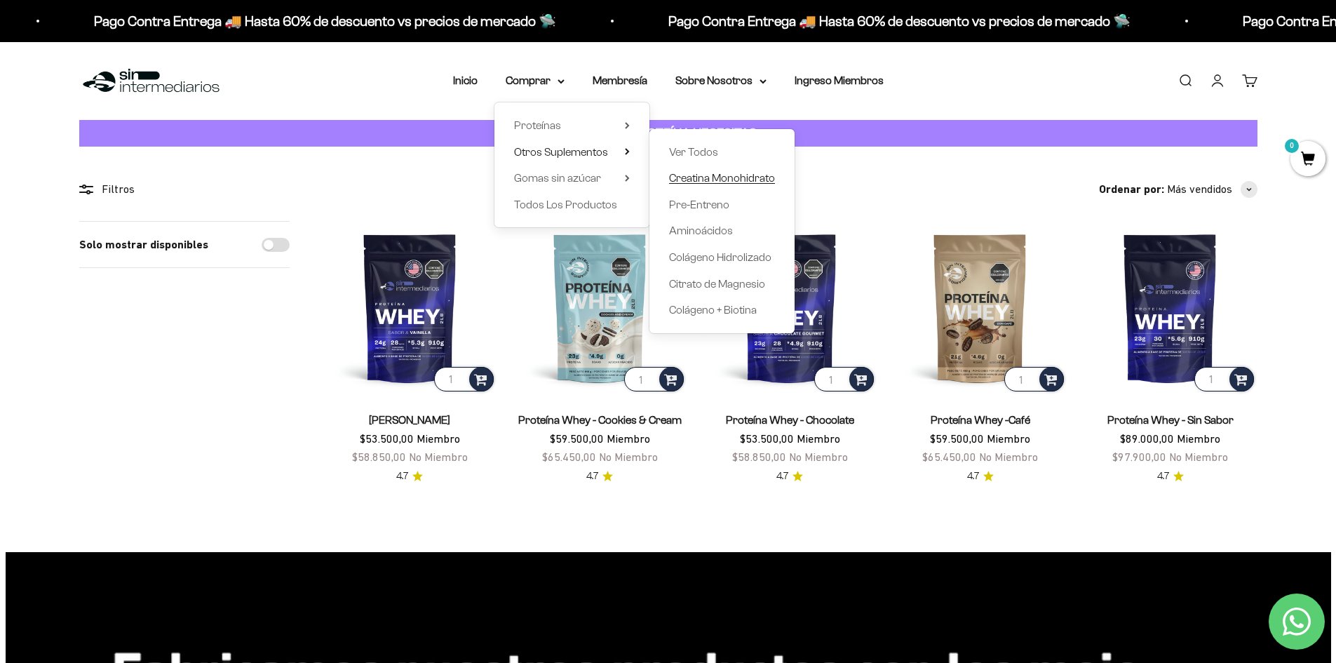
click at [725, 180] on span "Creatina Monohidrato" at bounding box center [722, 178] width 106 height 12
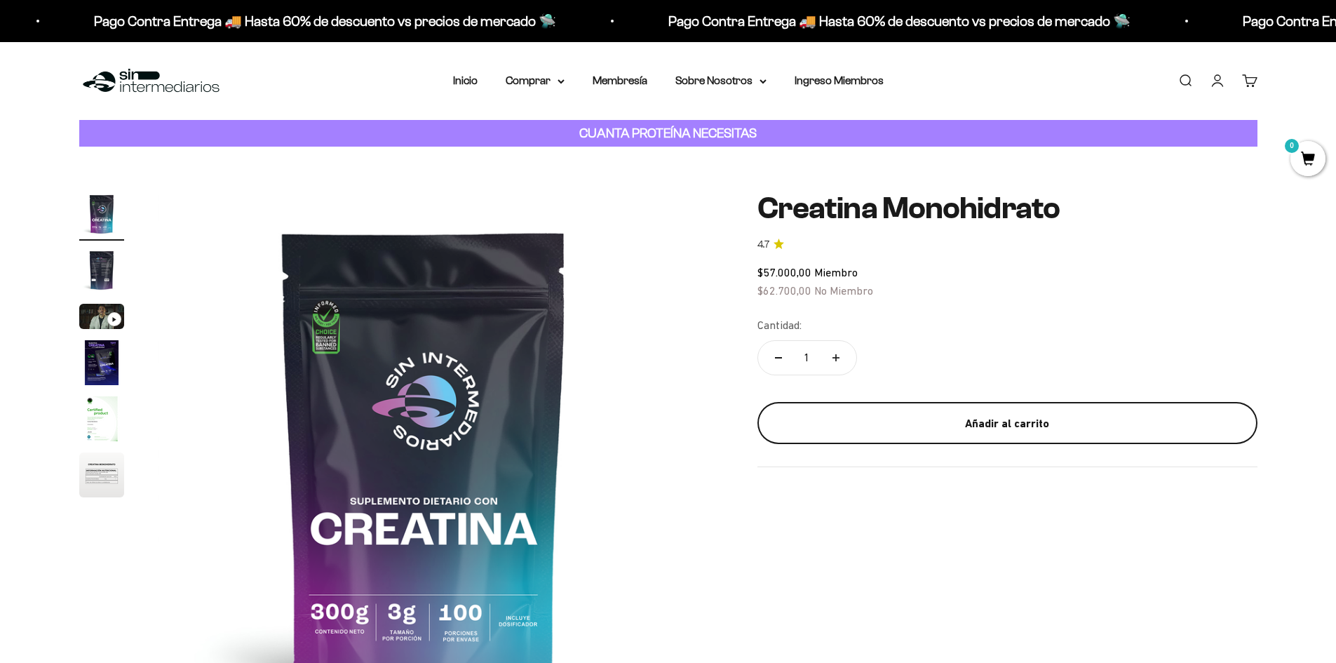
click at [1024, 429] on div "Añadir al carrito" at bounding box center [1008, 424] width 444 height 18
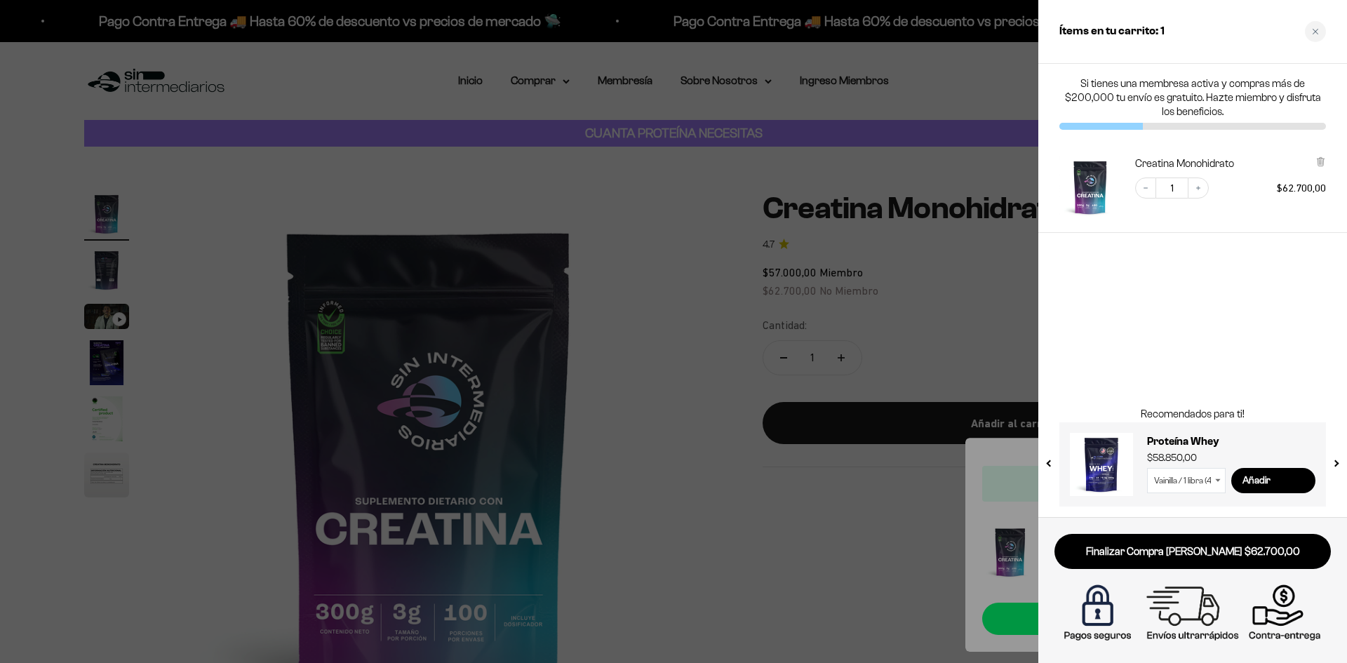
click at [937, 299] on div at bounding box center [673, 331] width 1347 height 663
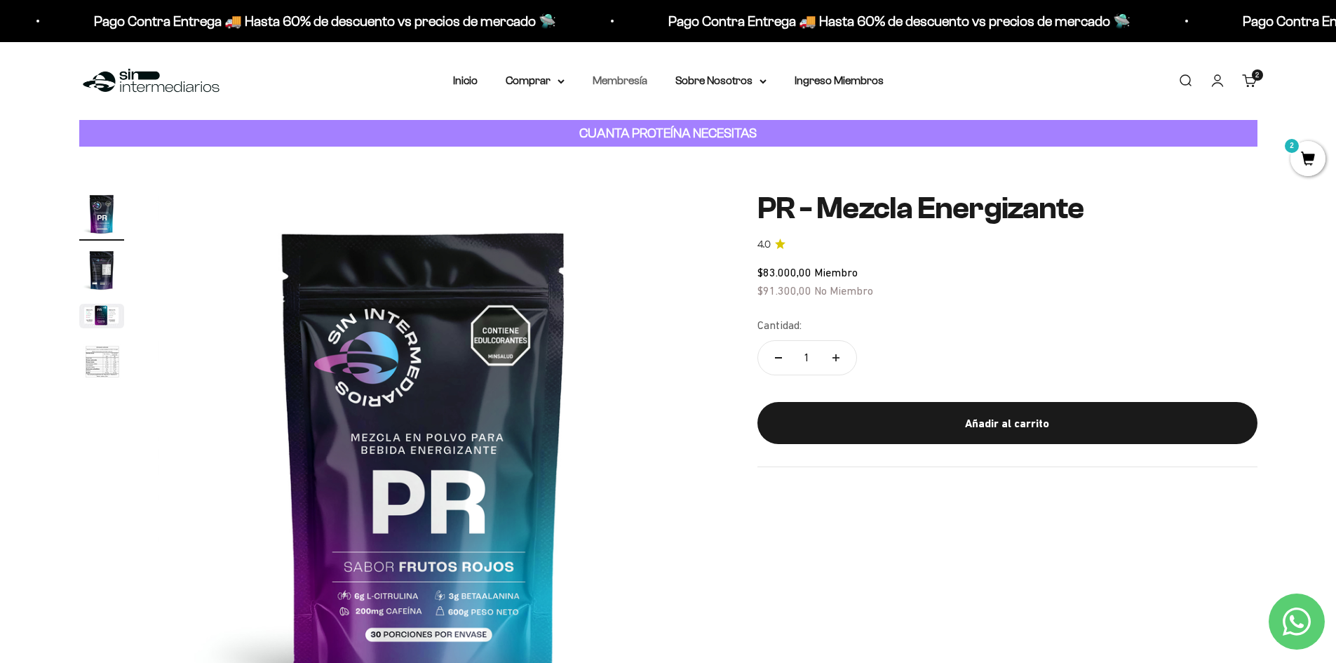
click at [637, 83] on link "Membresía" at bounding box center [620, 80] width 55 height 12
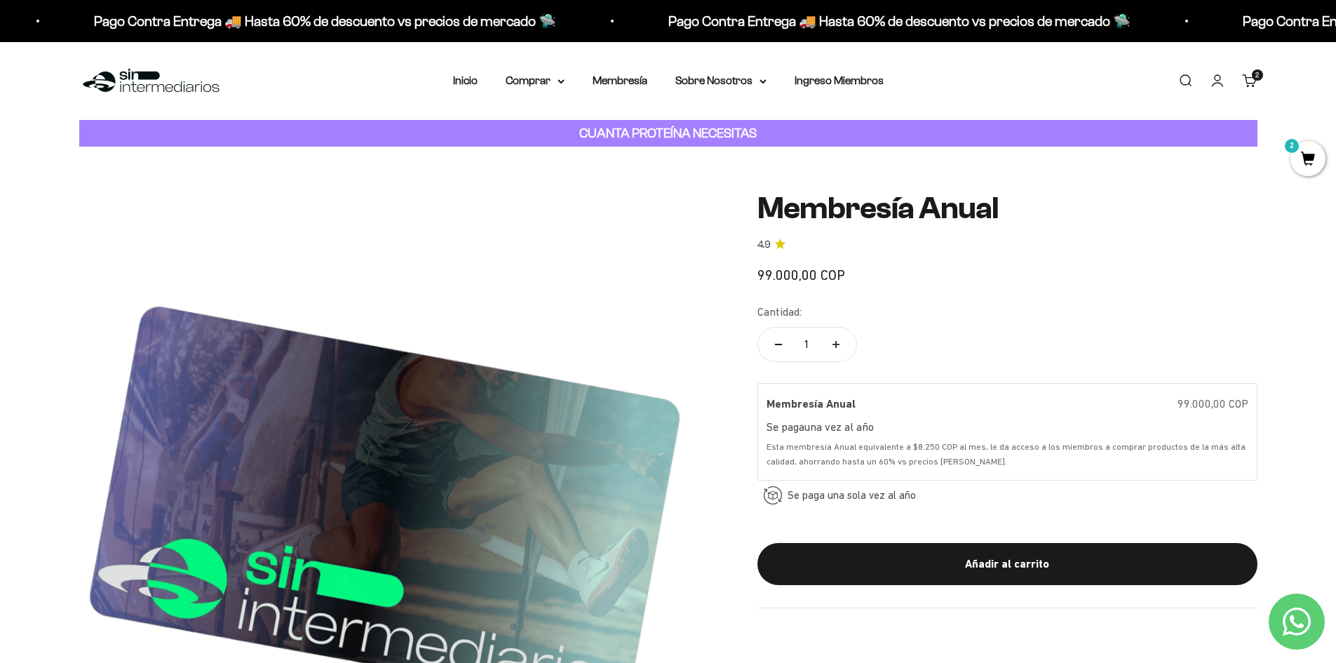
click at [1244, 83] on link "Carrito 2 artículos 2" at bounding box center [1249, 80] width 15 height 15
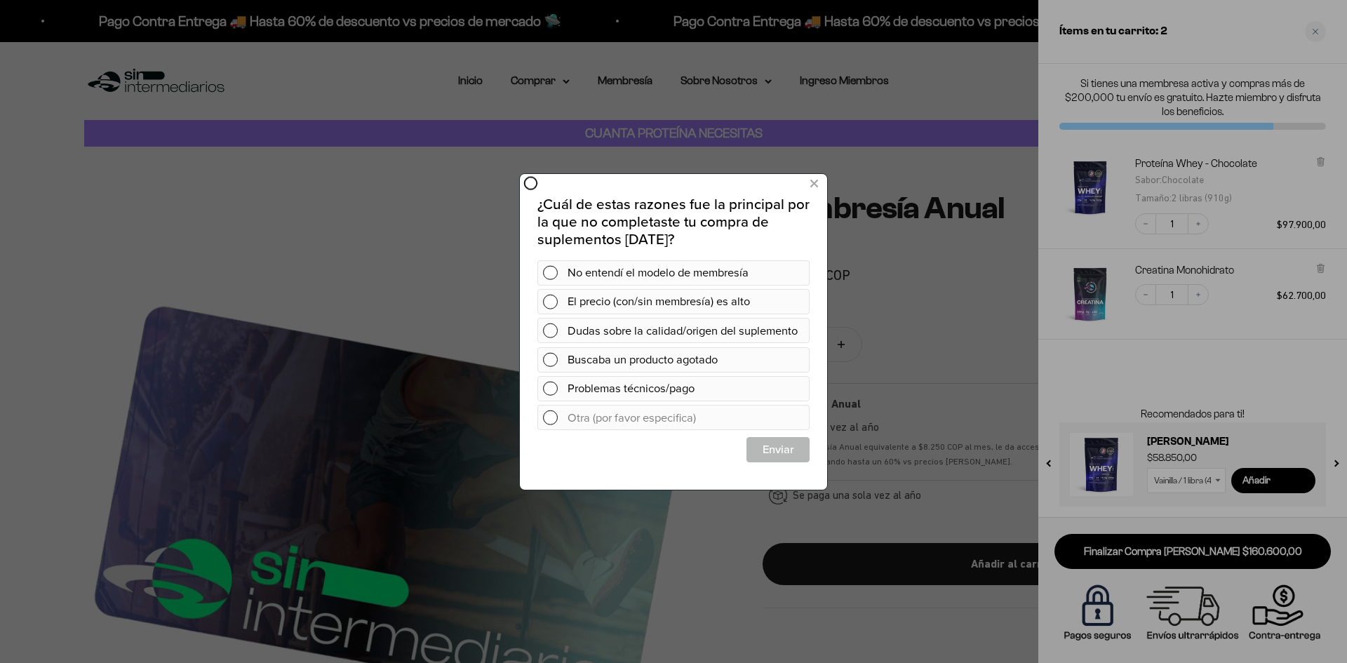
click at [1184, 560] on div at bounding box center [673, 331] width 1347 height 663
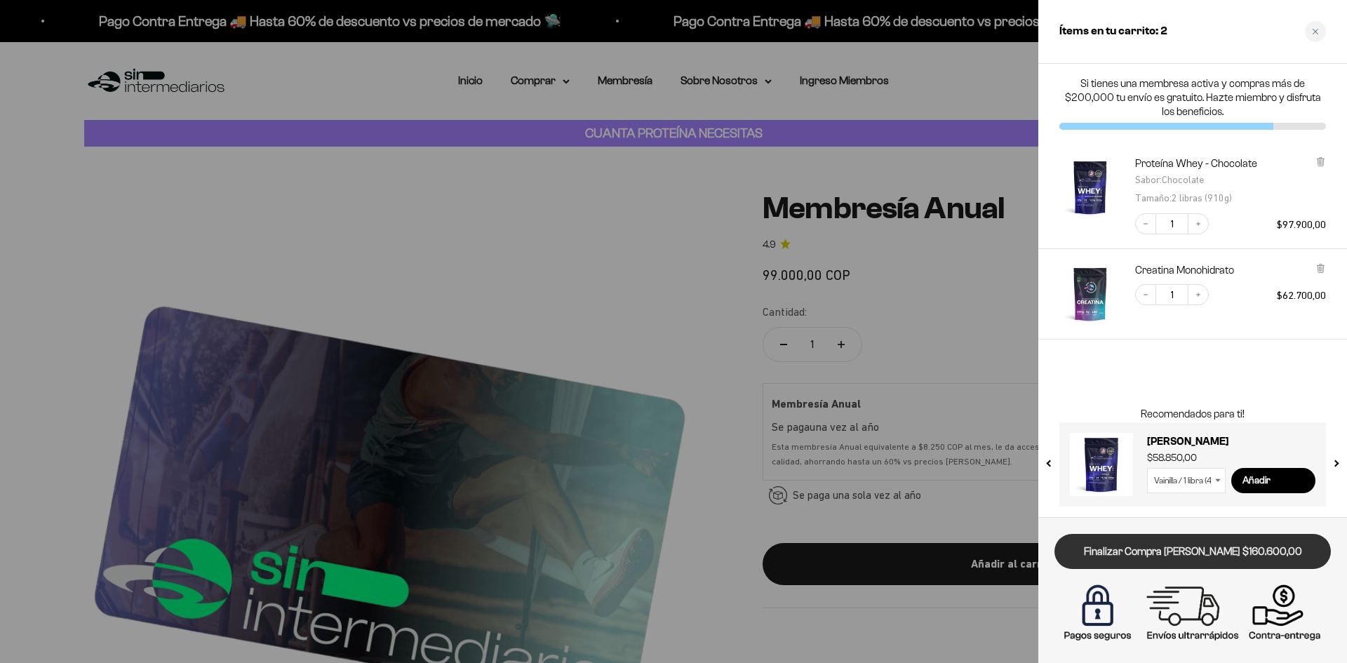
click at [1176, 553] on link "Finalizar Compra [PERSON_NAME] $160.600,00" at bounding box center [1192, 552] width 276 height 36
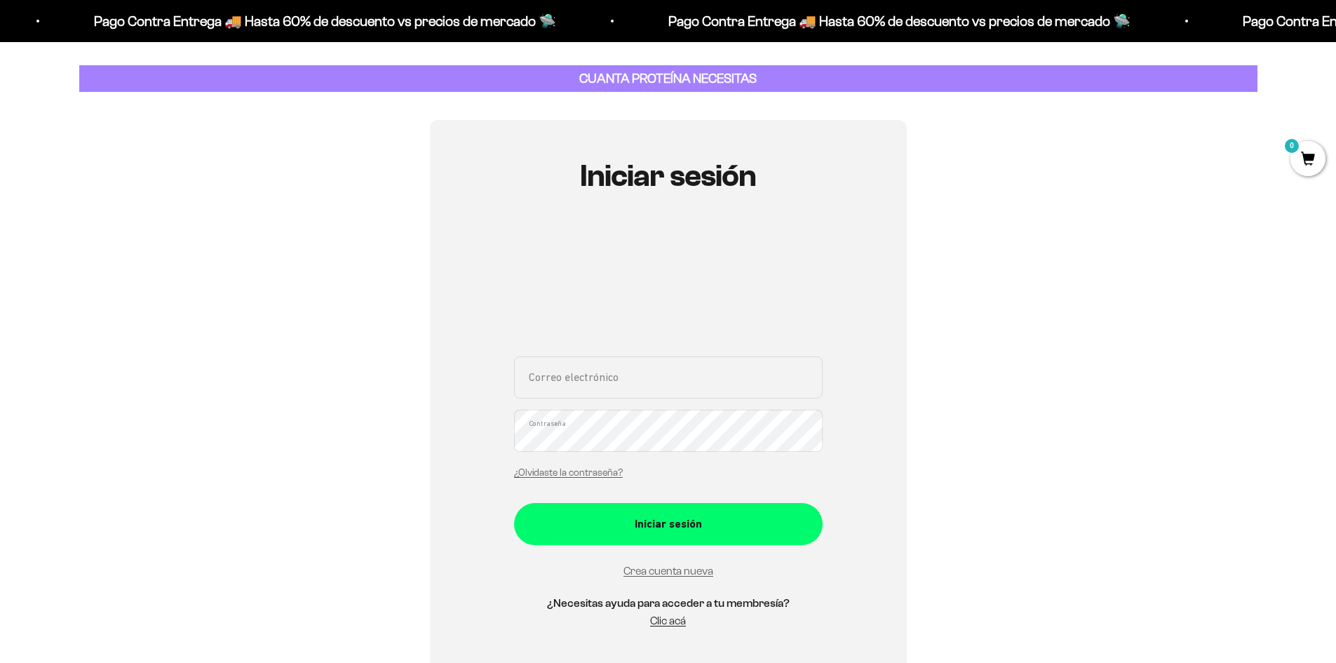
scroll to position [140, 0]
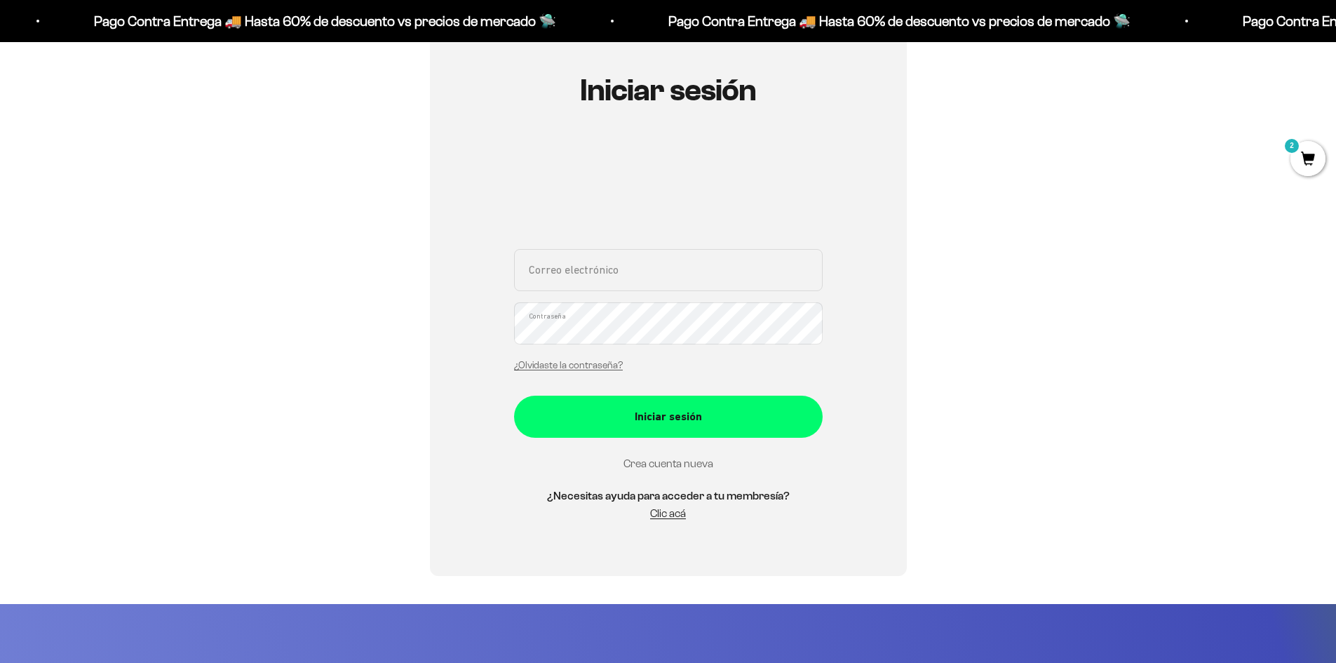
click at [683, 466] on link "Crea cuenta nueva" at bounding box center [669, 463] width 90 height 12
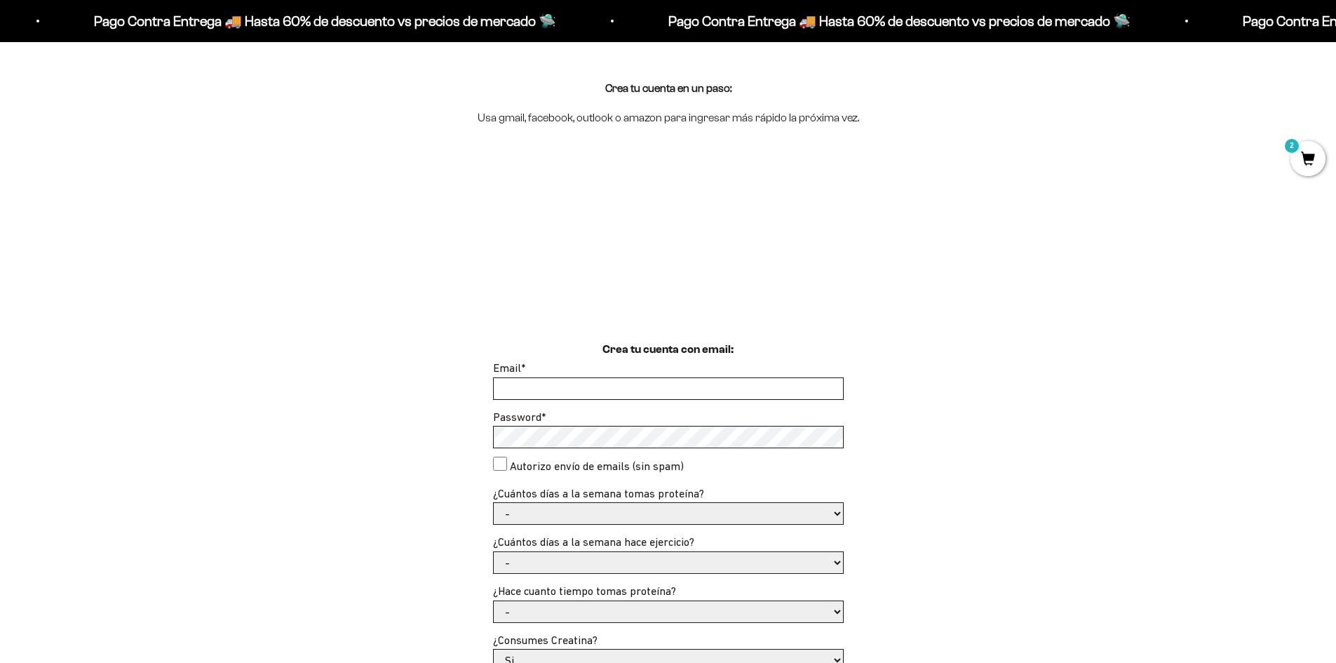
scroll to position [140, 0]
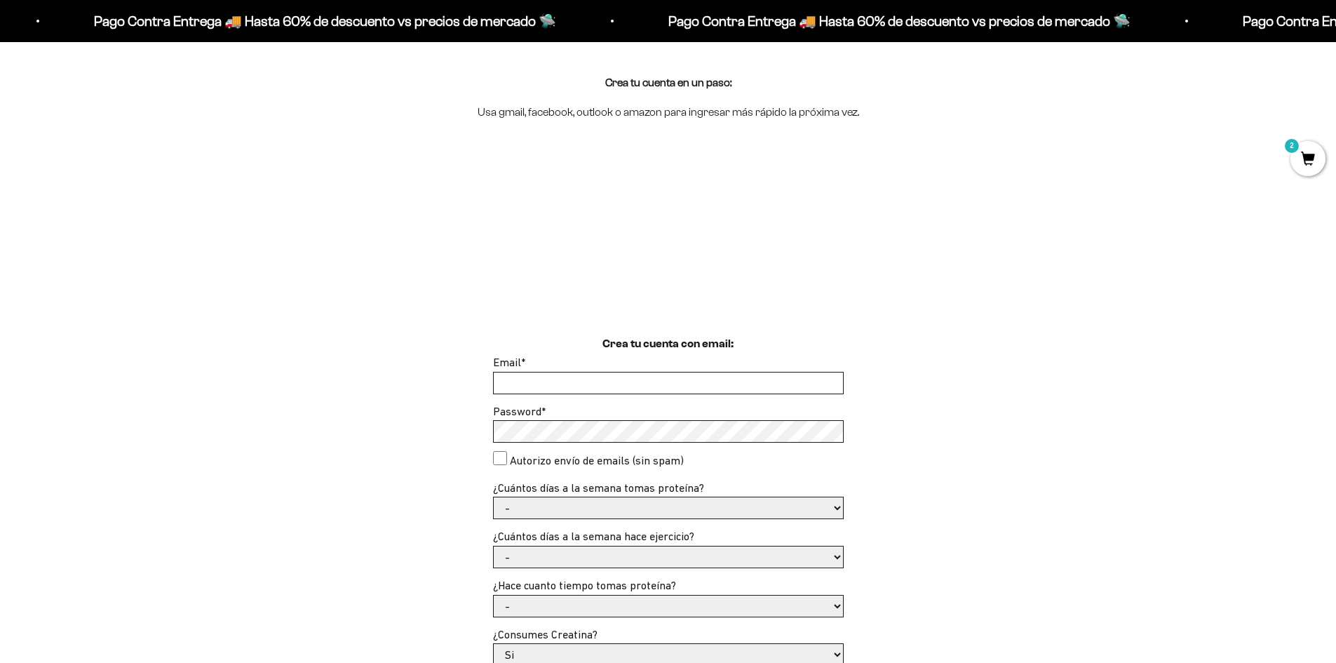
click at [562, 375] on input "Email *" at bounding box center [668, 382] width 349 height 21
type input "melissagarcia2dacuenta@gmail.com"
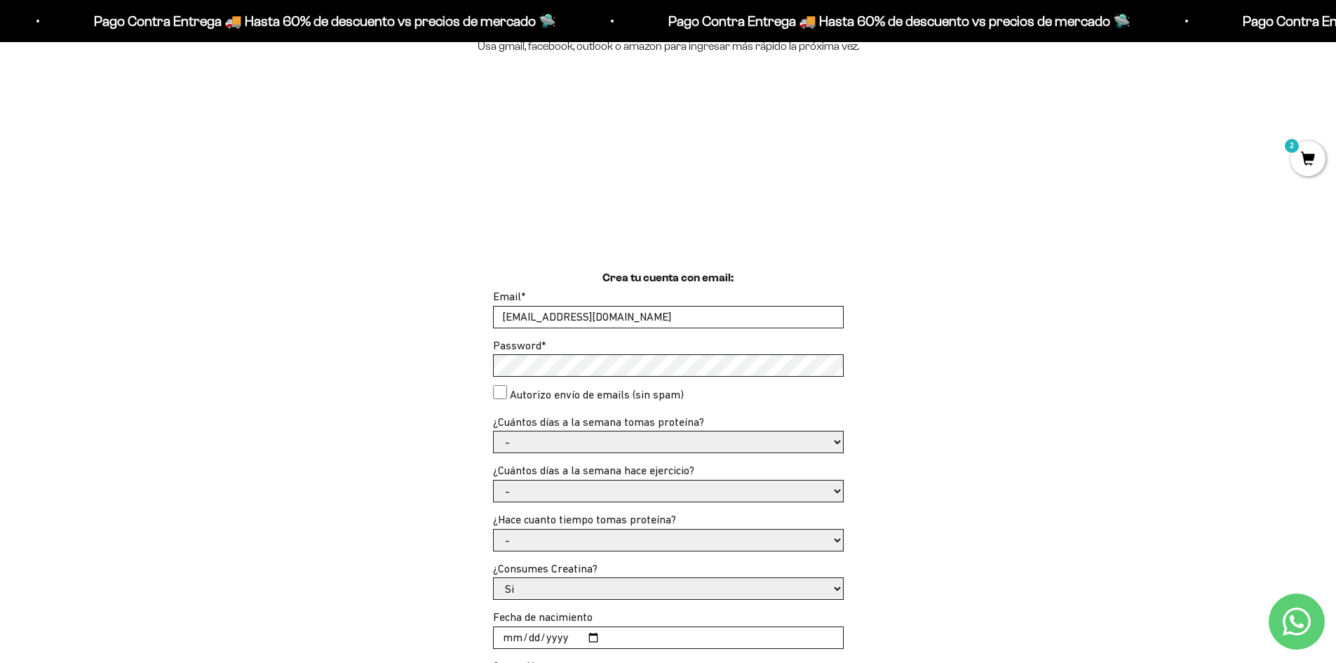
scroll to position [281, 0]
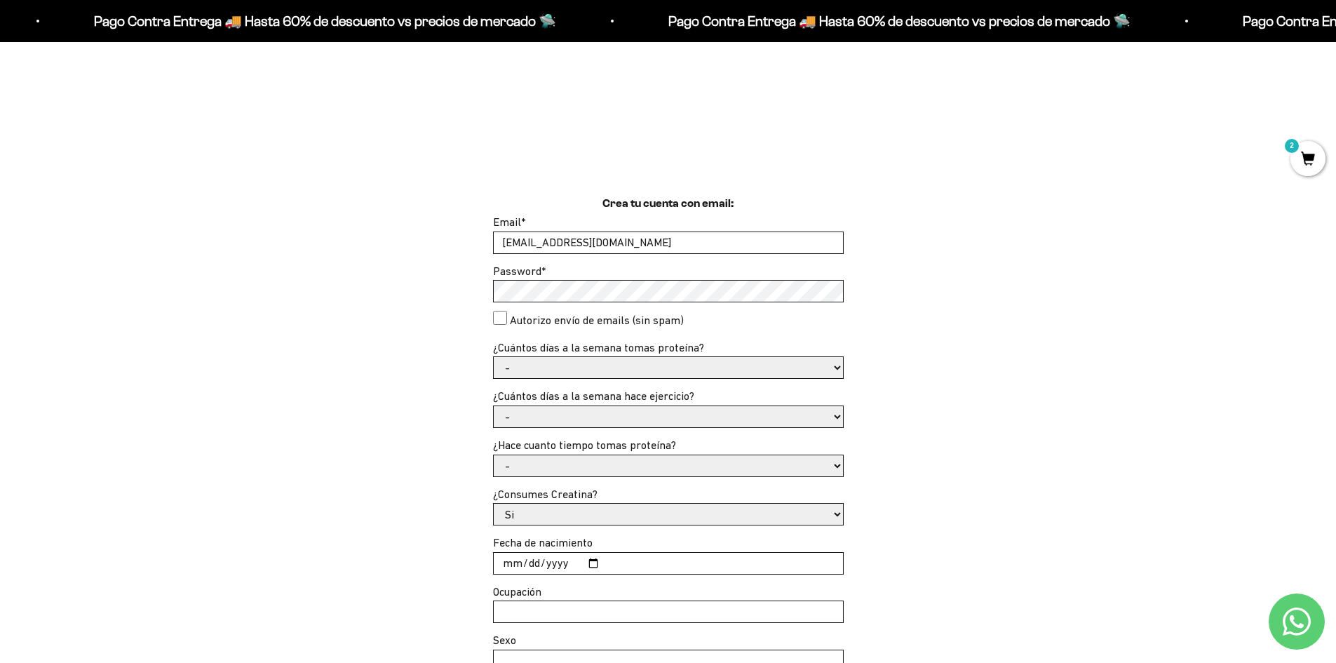
click at [532, 370] on select "- 1 o 2 3 a 5 6 o 7" at bounding box center [668, 367] width 349 height 21
select select "3 a 5"
click at [494, 357] on select "- 1 o 2 3 a 5 6 o 7" at bounding box center [668, 367] width 349 height 21
click at [530, 417] on select "- No hago 1 a 2 días 3 a 5 días 6 o 7 días" at bounding box center [668, 416] width 349 height 21
select select "3 a 5 días"
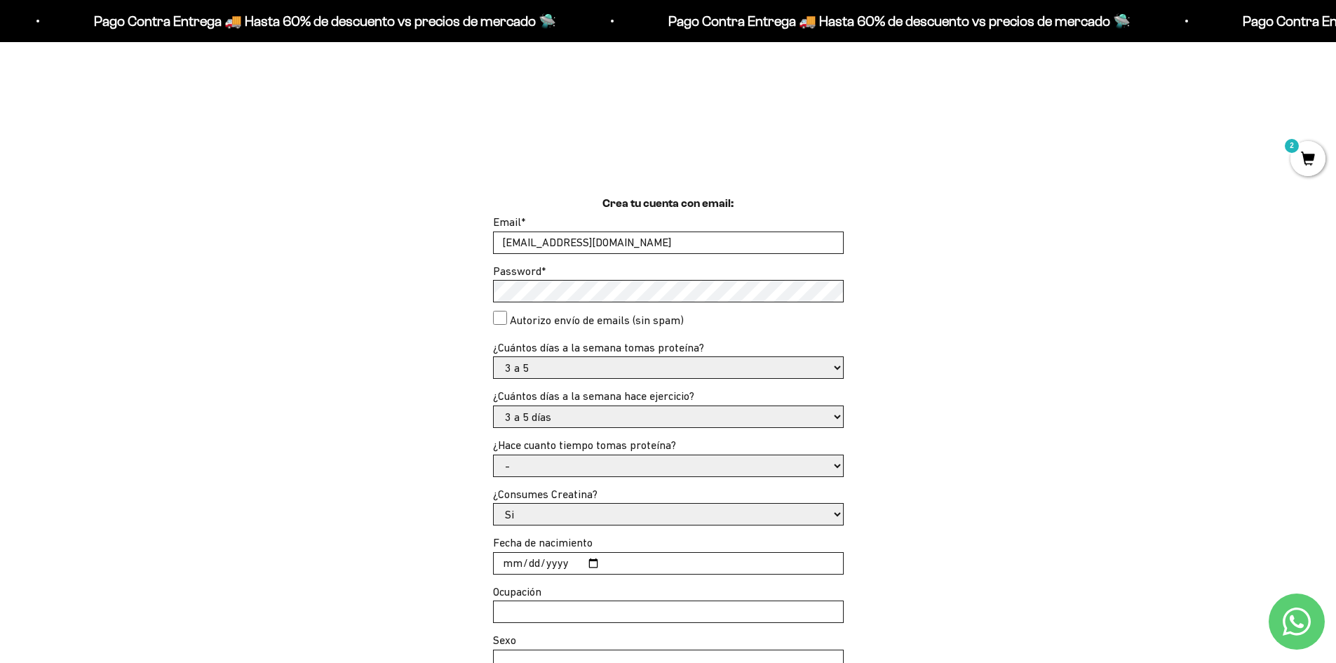
click at [494, 406] on select "- No hago 1 a 2 días 3 a 5 días 6 o 7 días" at bounding box center [668, 416] width 349 height 21
click at [539, 465] on select "- Apenas estoy empezando Menos de 6 meses Más de 6 meses Hace más de un año" at bounding box center [668, 465] width 349 height 21
select select "Apenas estoy empezando"
click at [494, 455] on select "- Apenas estoy empezando Menos de 6 meses Más de 6 meses Hace más de un año" at bounding box center [668, 465] width 349 height 21
click at [526, 506] on select "Si No" at bounding box center [668, 514] width 349 height 21
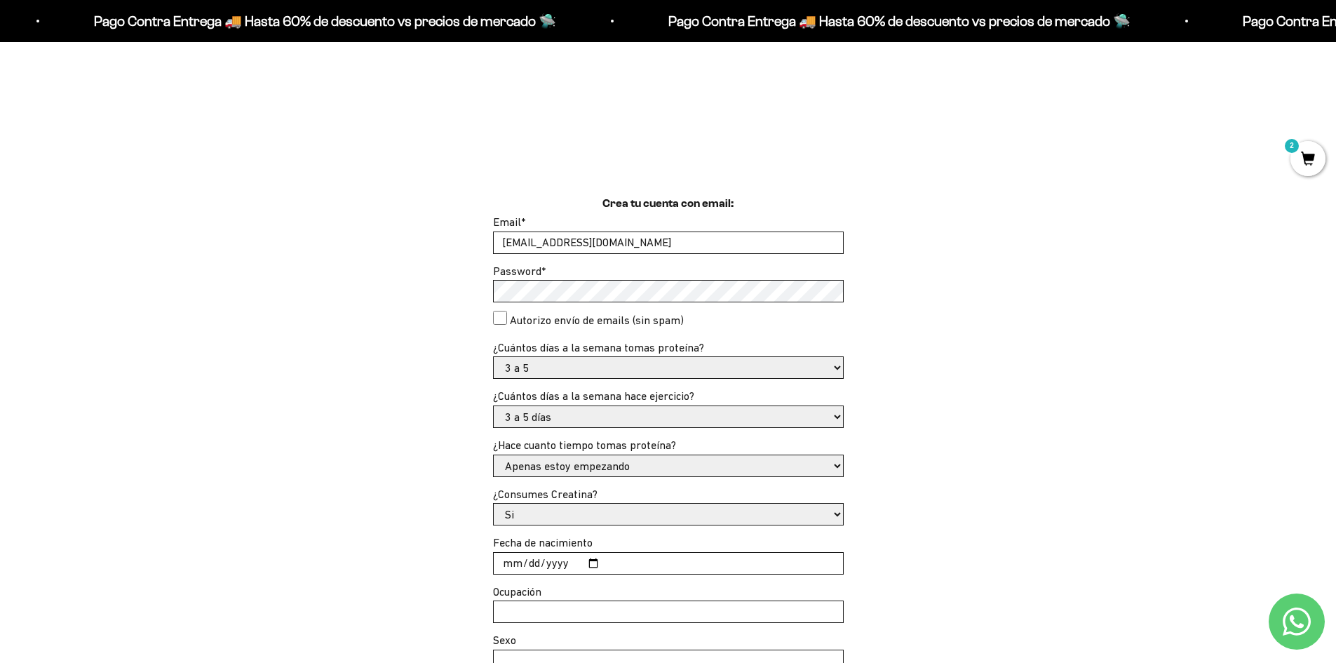
click at [526, 506] on select "Si No" at bounding box center [668, 514] width 349 height 21
drag, startPoint x: 526, startPoint y: 506, endPoint x: 523, endPoint y: 516, distance: 9.8
click at [526, 506] on select "Si No" at bounding box center [668, 514] width 349 height 21
select select "No"
click at [494, 504] on select "Si No" at bounding box center [668, 514] width 349 height 21
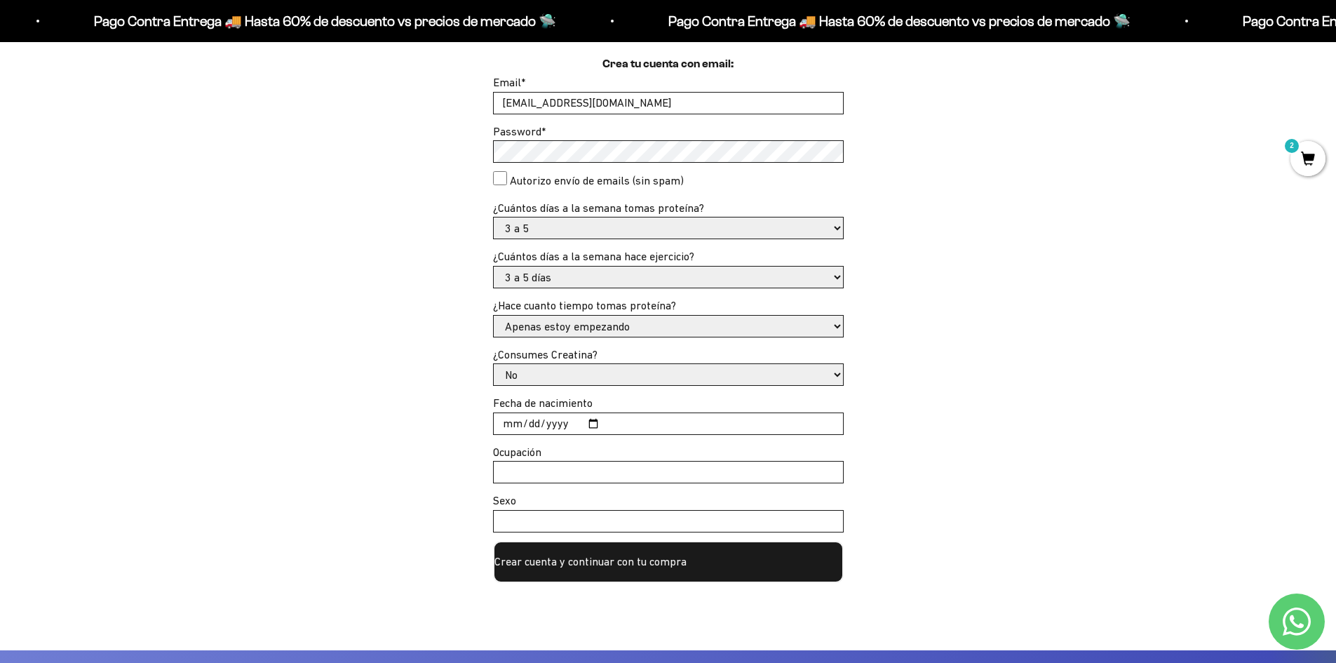
scroll to position [421, 0]
click at [581, 424] on input "Fecha de nacimiento" at bounding box center [668, 422] width 349 height 21
click at [591, 426] on input "Fecha de nacimiento" at bounding box center [668, 422] width 349 height 21
type input "2000-01-29"
click at [558, 464] on input "Ocupación" at bounding box center [668, 471] width 349 height 21
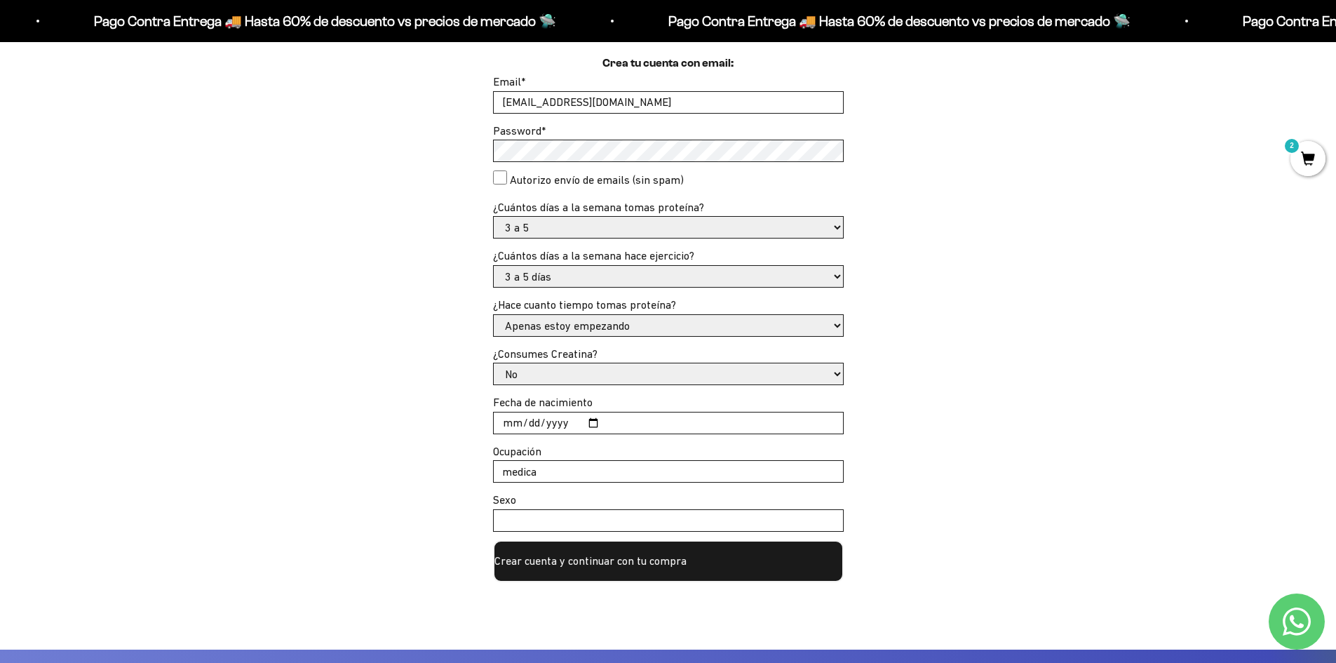
type input "medica"
type input "femenino"
click at [558, 580] on button "Crear cuenta y continuar con tu compra" at bounding box center [668, 561] width 351 height 42
click at [562, 574] on button "Crear cuenta y continuar con tu compra" at bounding box center [668, 561] width 351 height 42
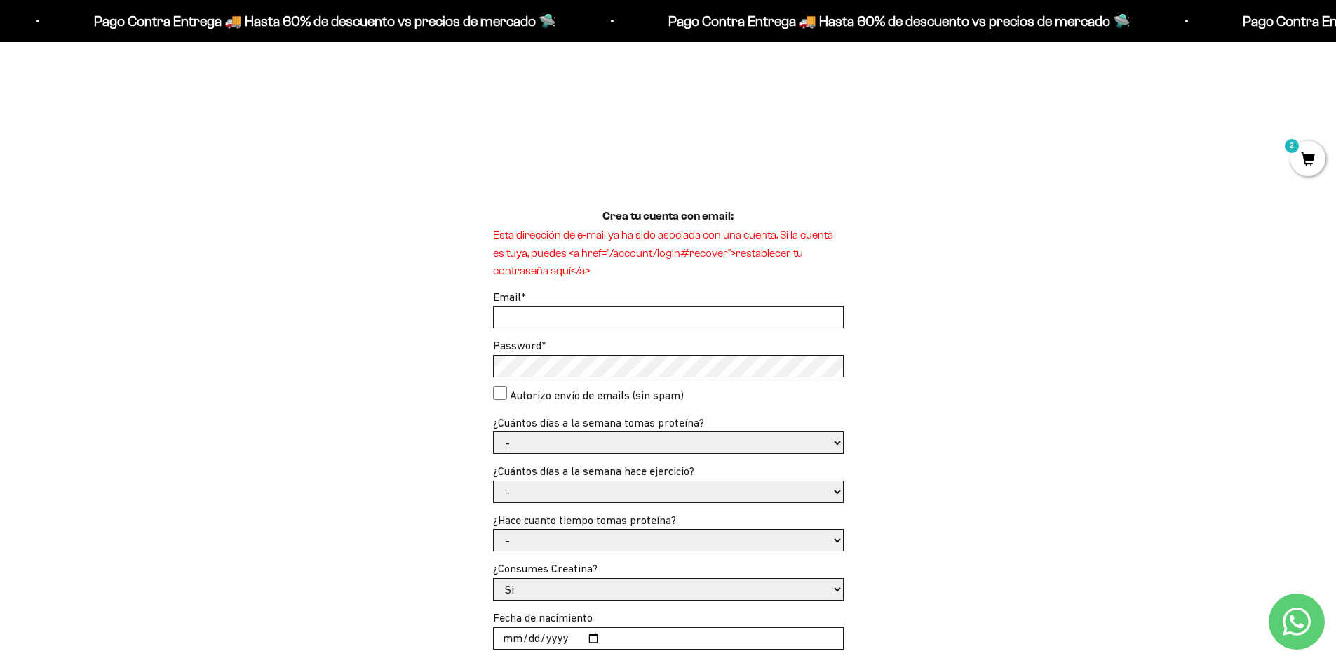
scroll to position [281, 0]
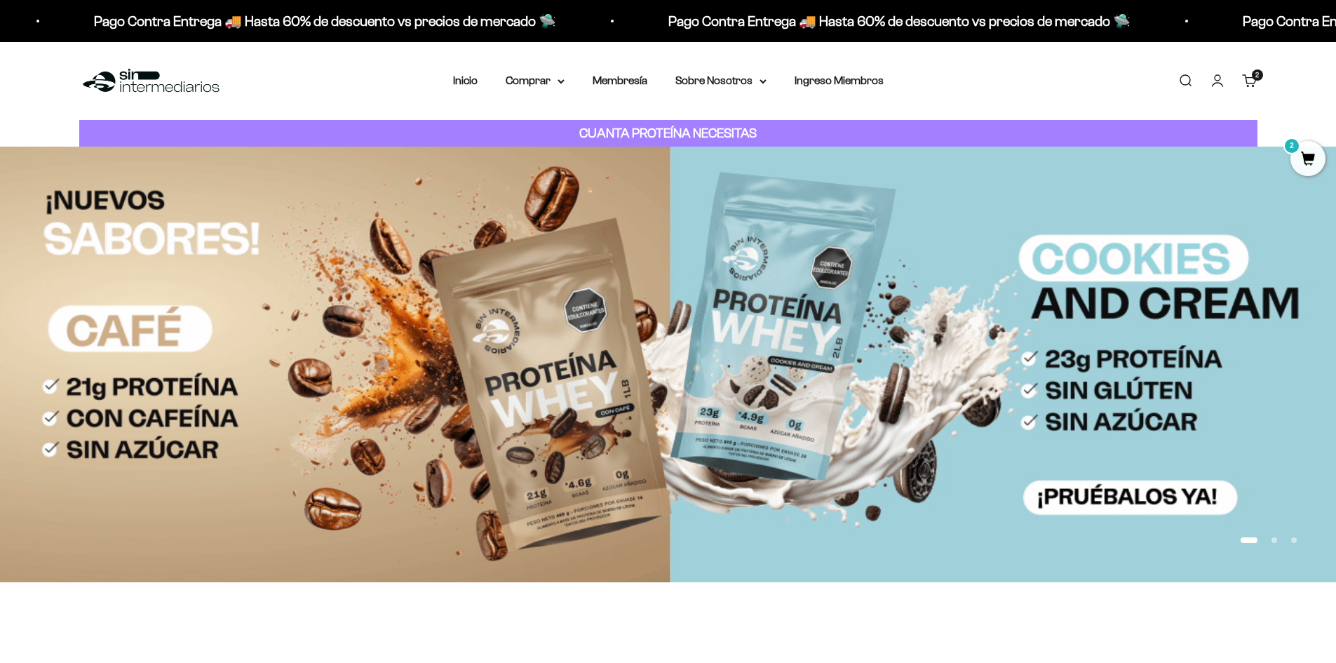
click at [1256, 76] on span "2" at bounding box center [1258, 75] width 4 height 7
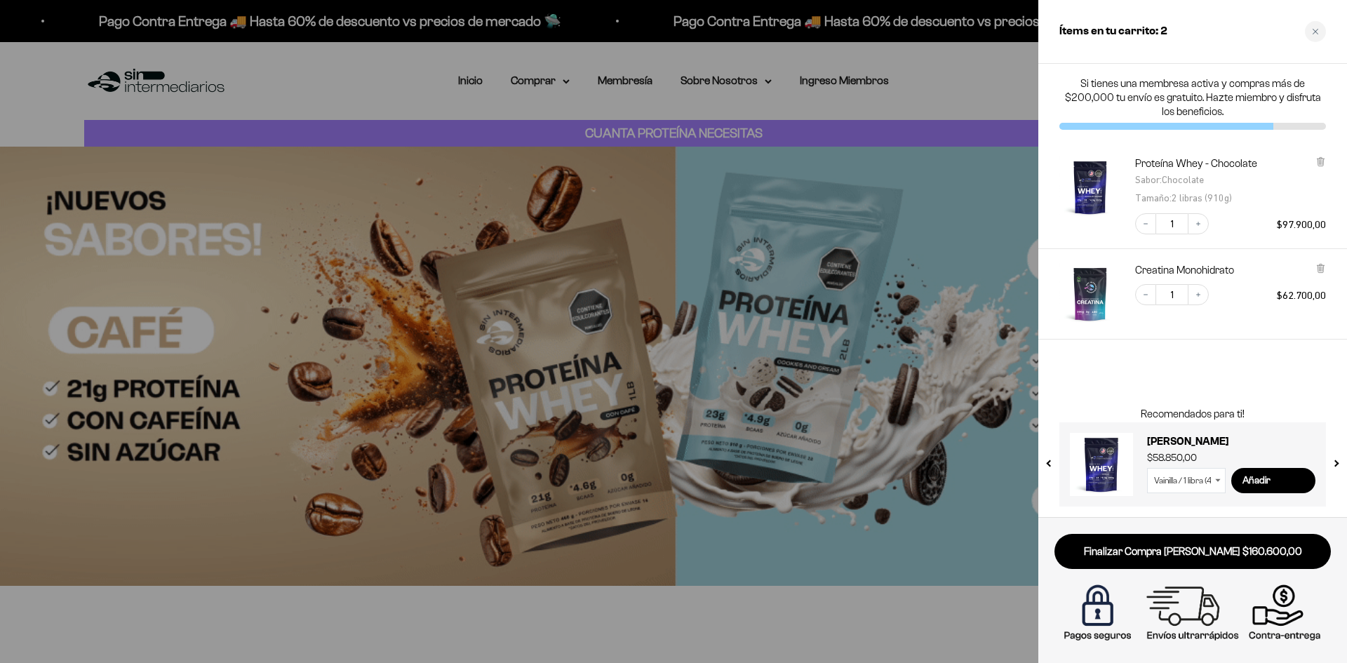
click at [914, 177] on div at bounding box center [673, 331] width 1347 height 663
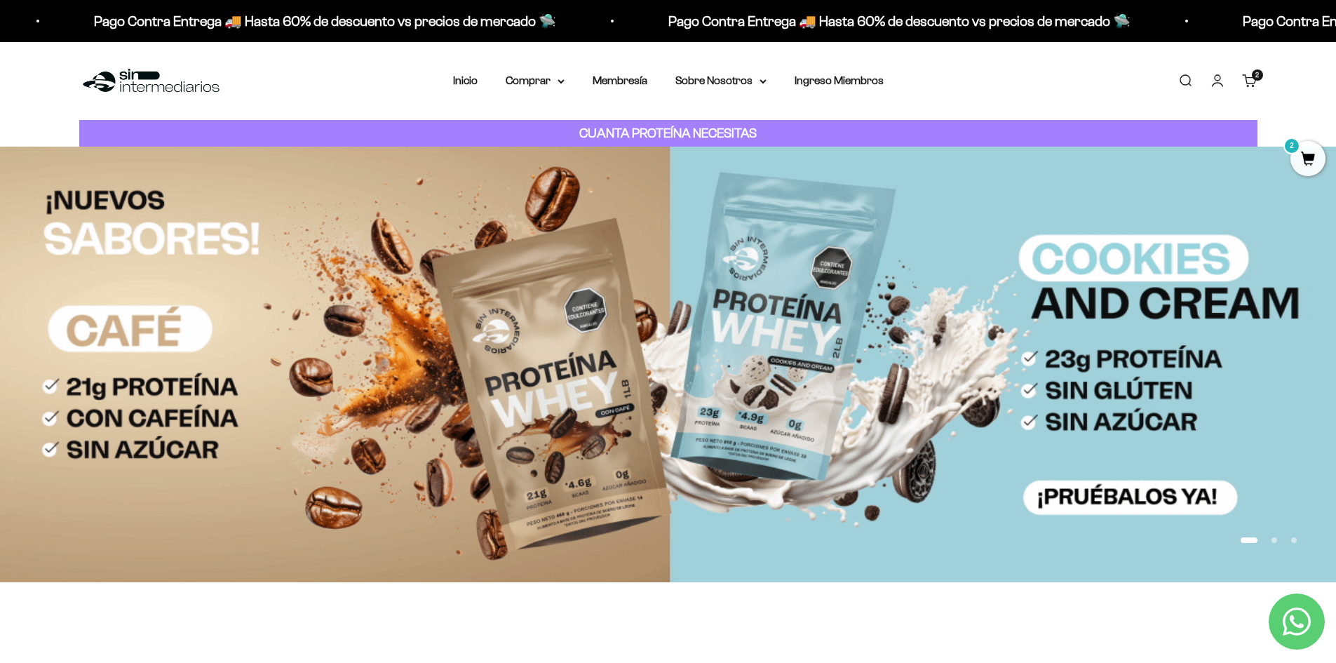
click at [1251, 79] on link "Carrito 2 artículos 2" at bounding box center [1249, 80] width 15 height 15
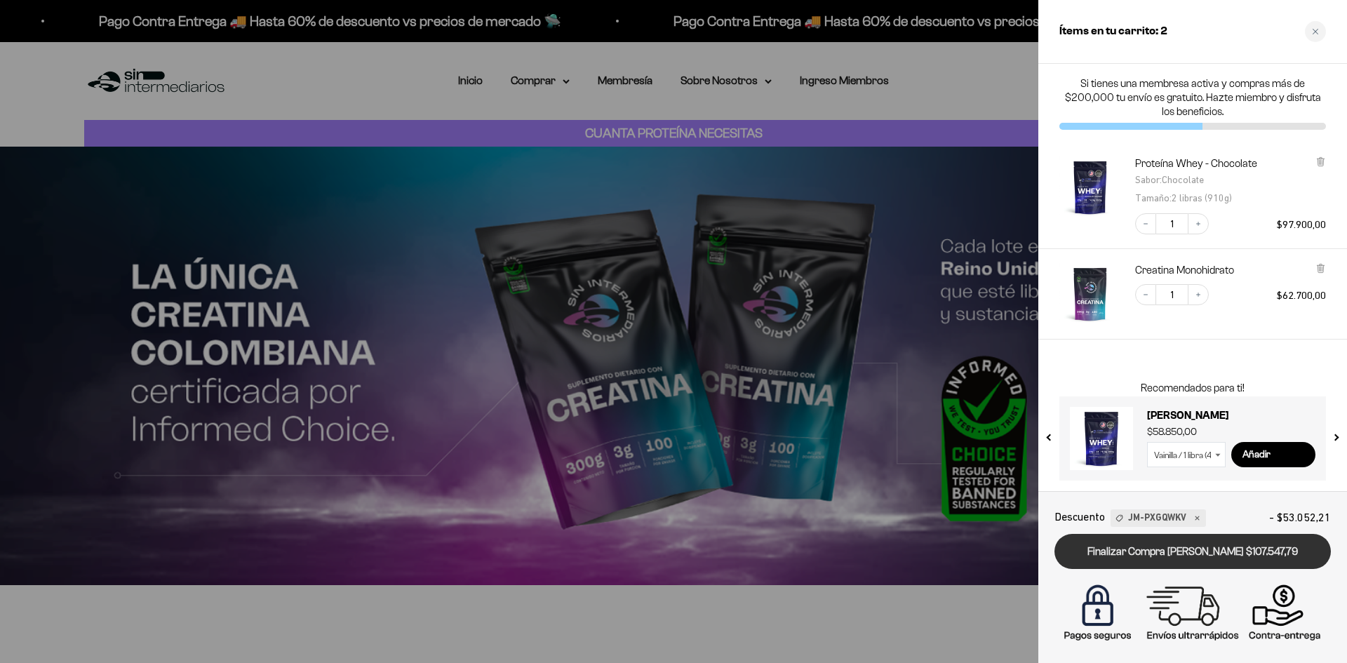
click at [1143, 557] on link "Finalizar Compra [PERSON_NAME] $107.547,79" at bounding box center [1192, 552] width 276 height 36
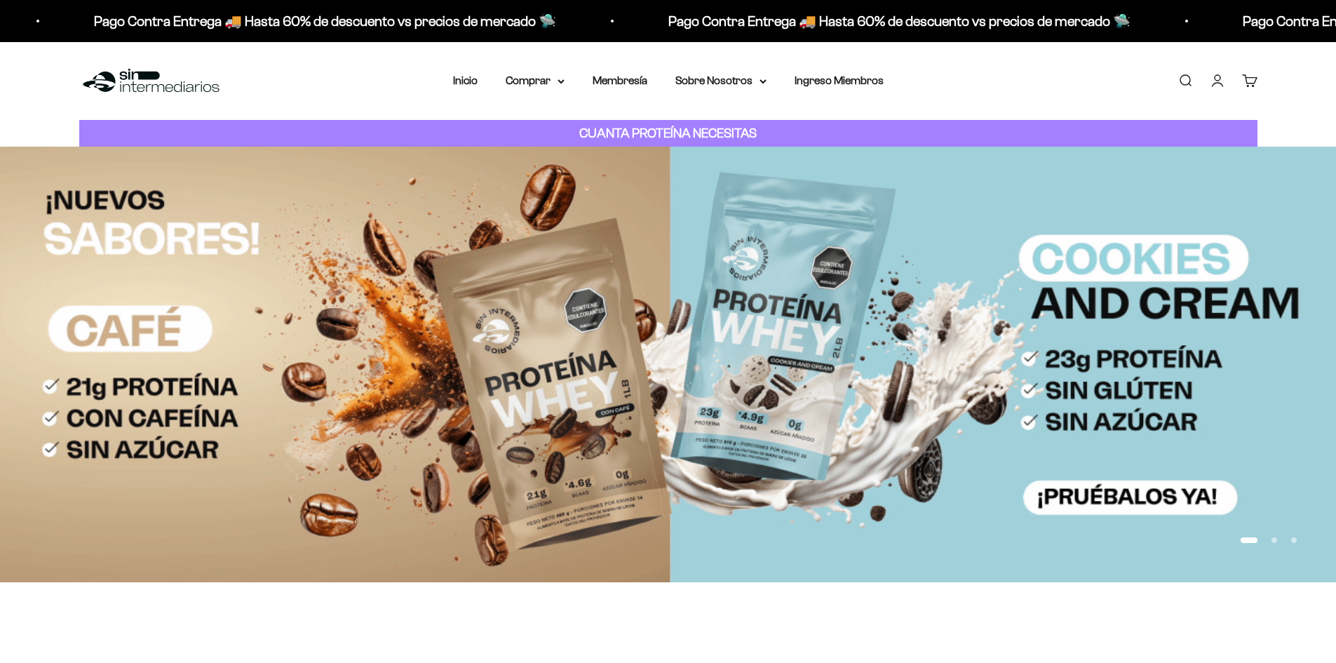
click at [1219, 87] on link "Cuenta" at bounding box center [1217, 80] width 15 height 15
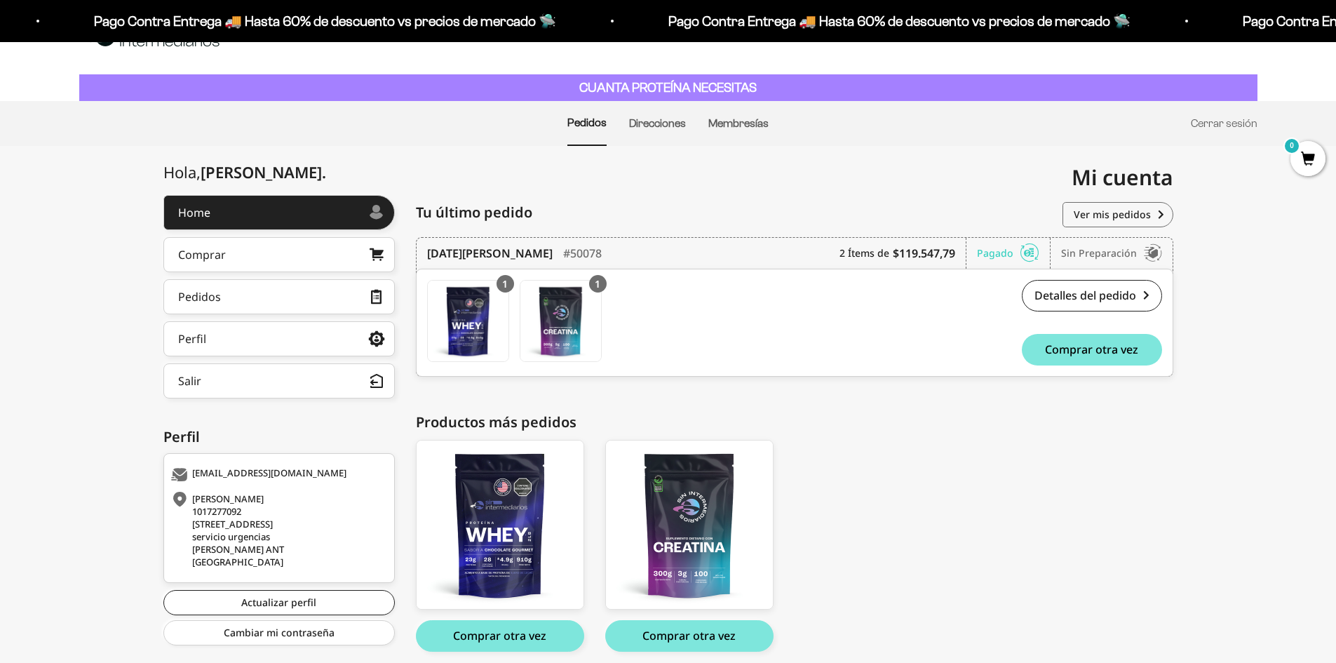
scroll to position [70, 0]
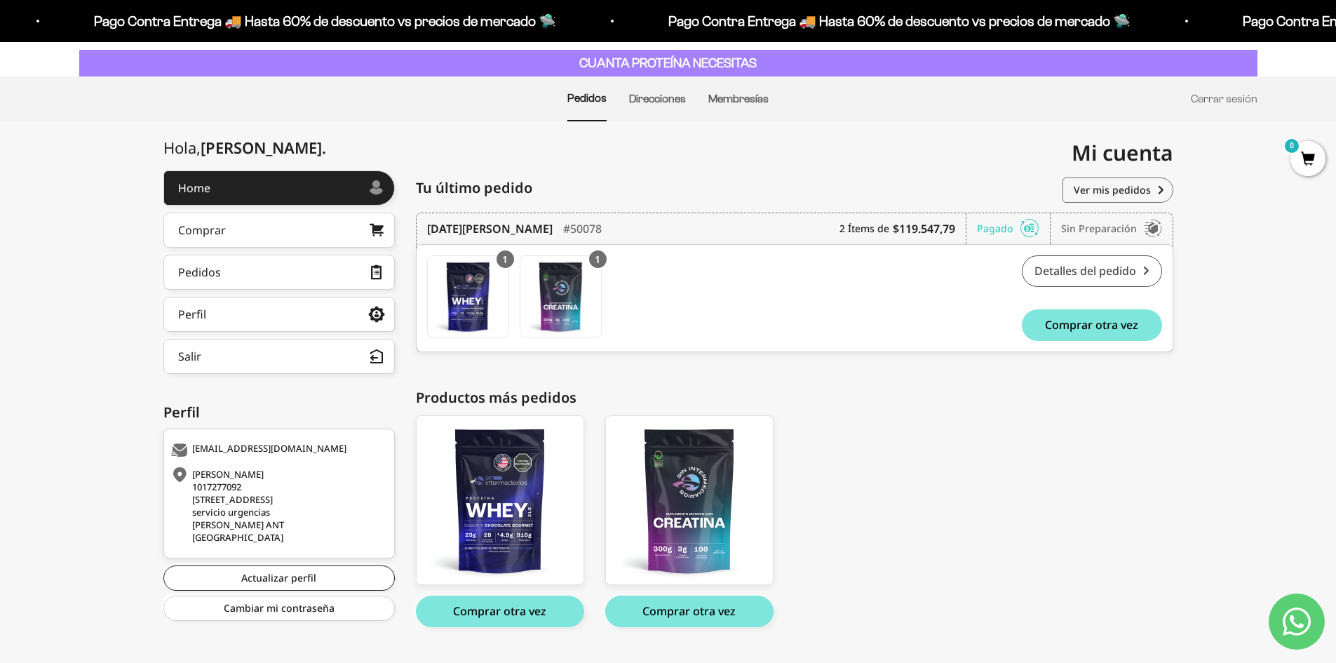
click at [1077, 273] on link "Detalles del pedido" at bounding box center [1092, 271] width 140 height 32
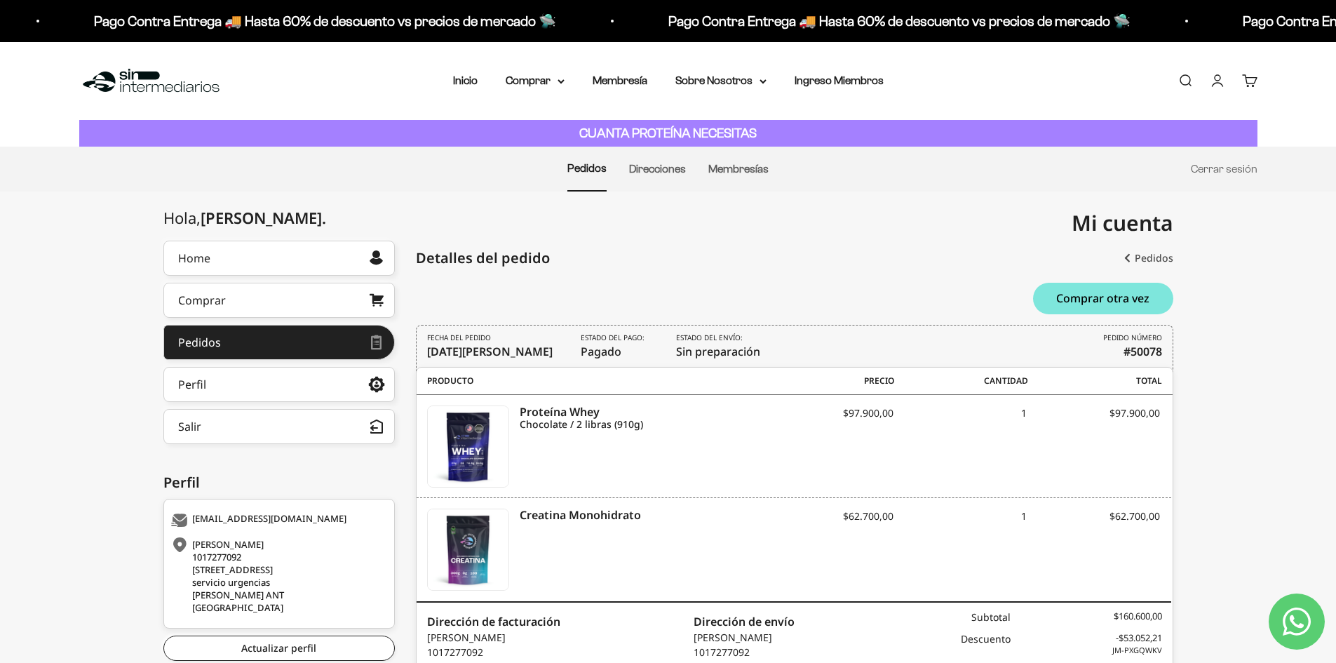
click at [1146, 254] on link "Pedidos" at bounding box center [1149, 258] width 49 height 25
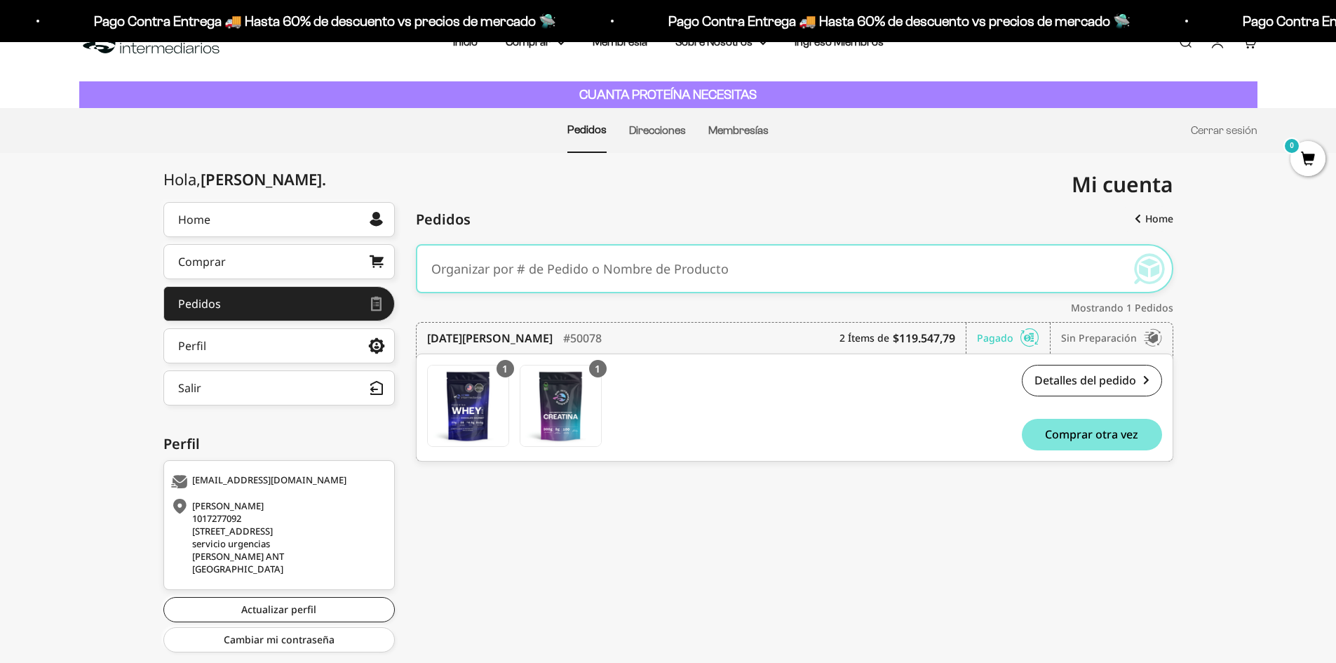
scroll to position [75, 0]
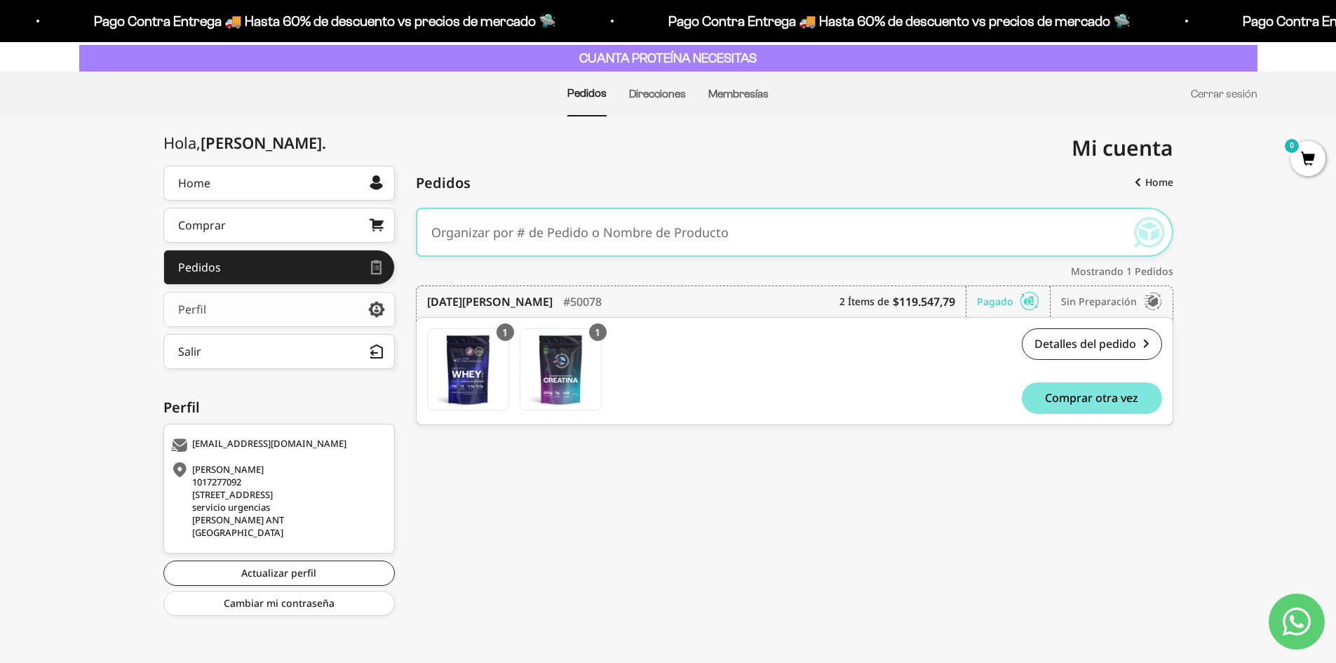
click at [278, 321] on link "Perfil" at bounding box center [278, 309] width 231 height 35
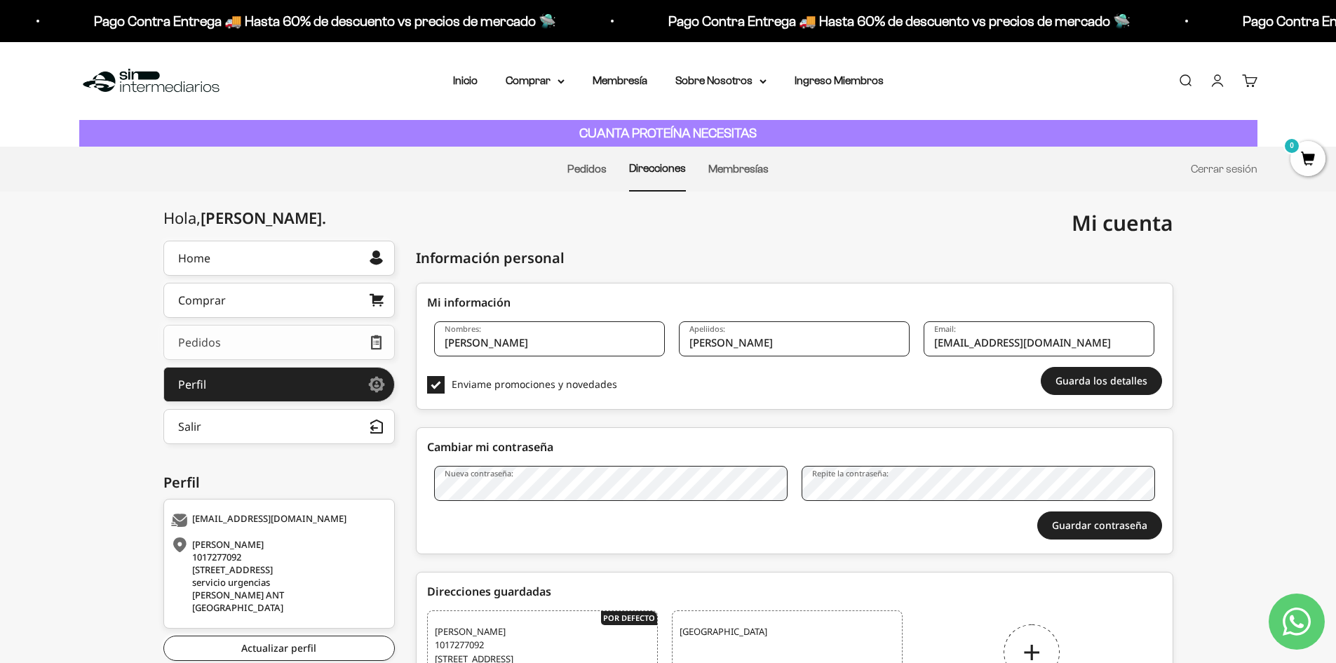
click at [256, 334] on link "Pedidos" at bounding box center [278, 342] width 231 height 35
